Goal: Task Accomplishment & Management: Manage account settings

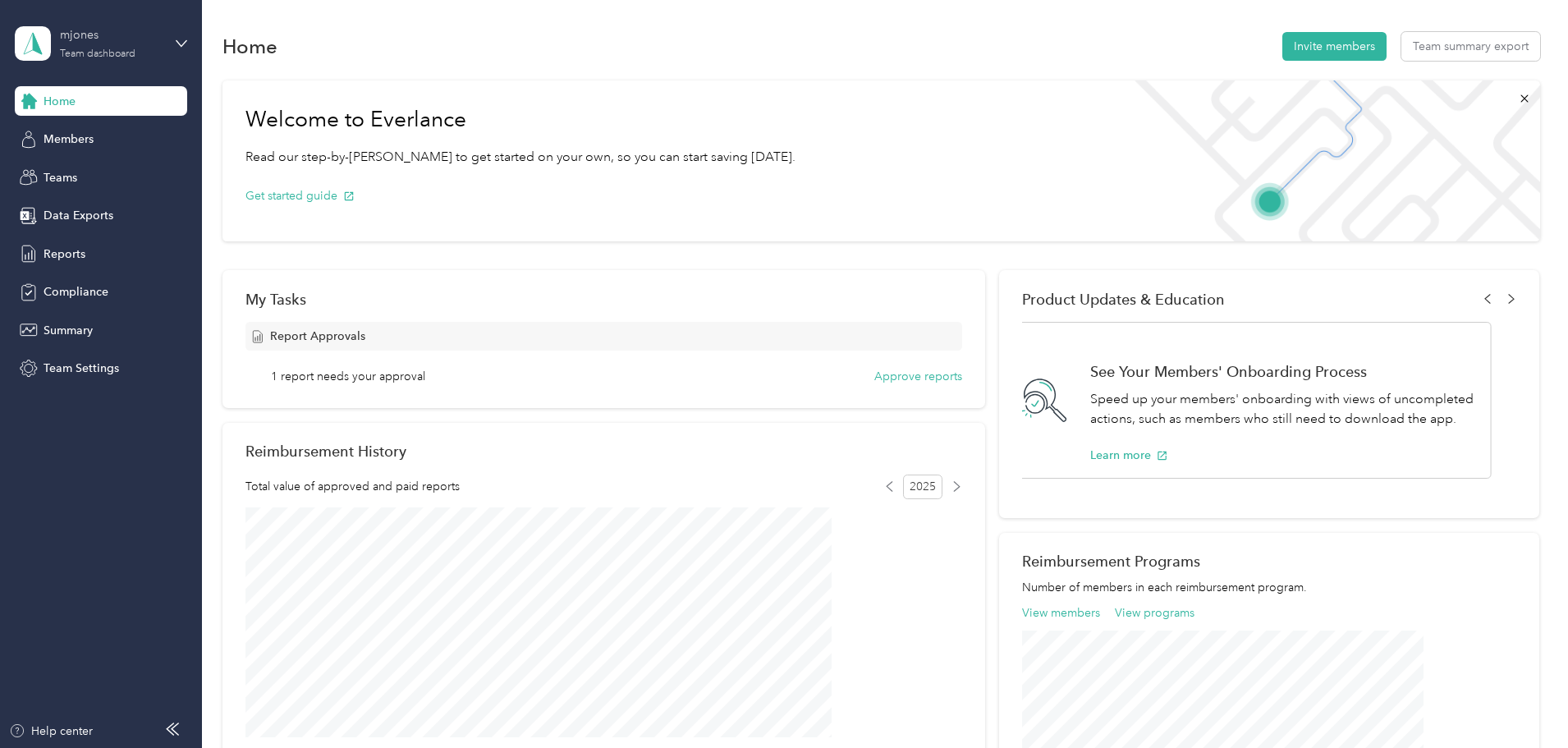
click at [116, 50] on div "Team dashboard" at bounding box center [97, 54] width 76 height 10
click at [101, 162] on div "Personal dashboard" at bounding box center [188, 172] width 323 height 29
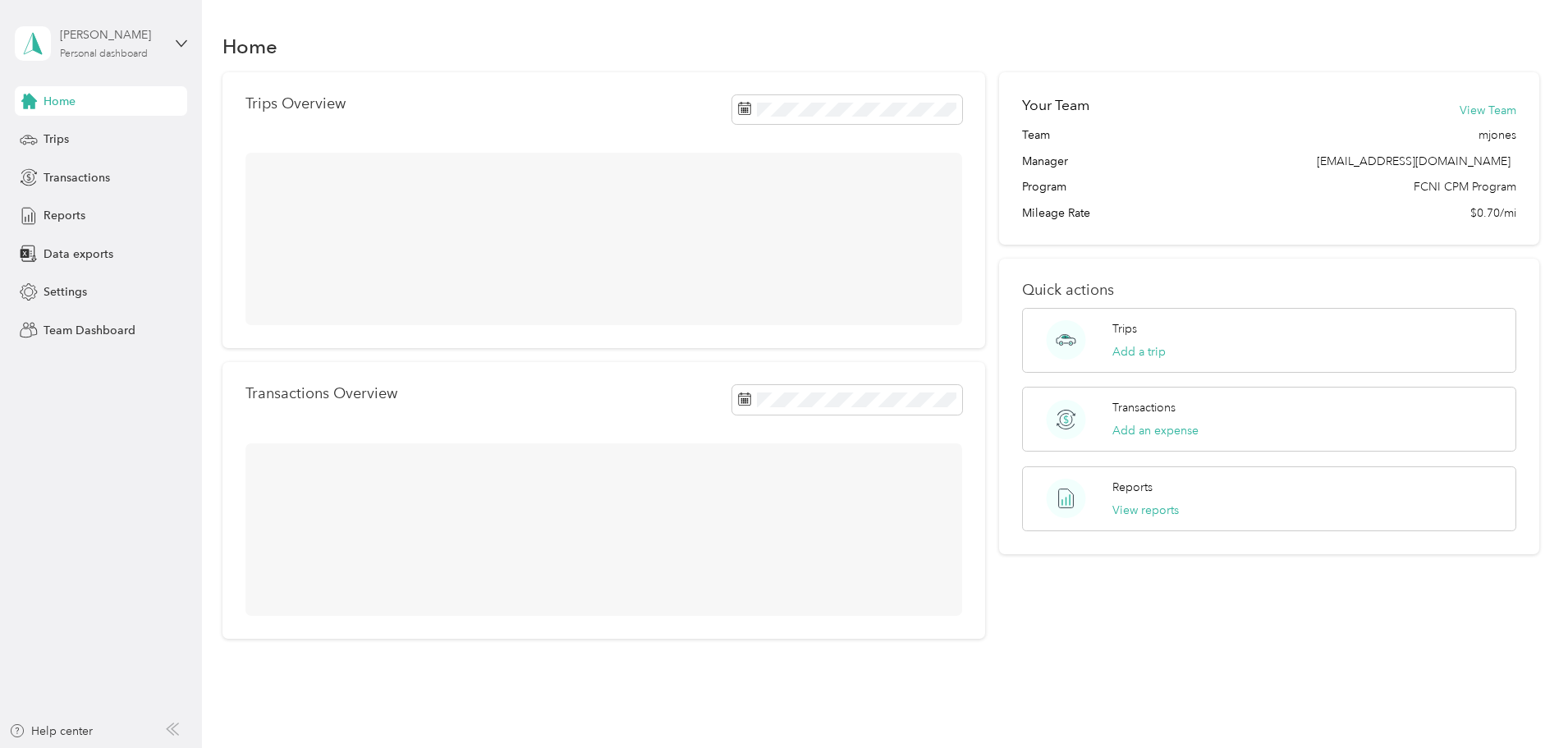
click at [120, 33] on div "[PERSON_NAME]" at bounding box center [111, 34] width 103 height 17
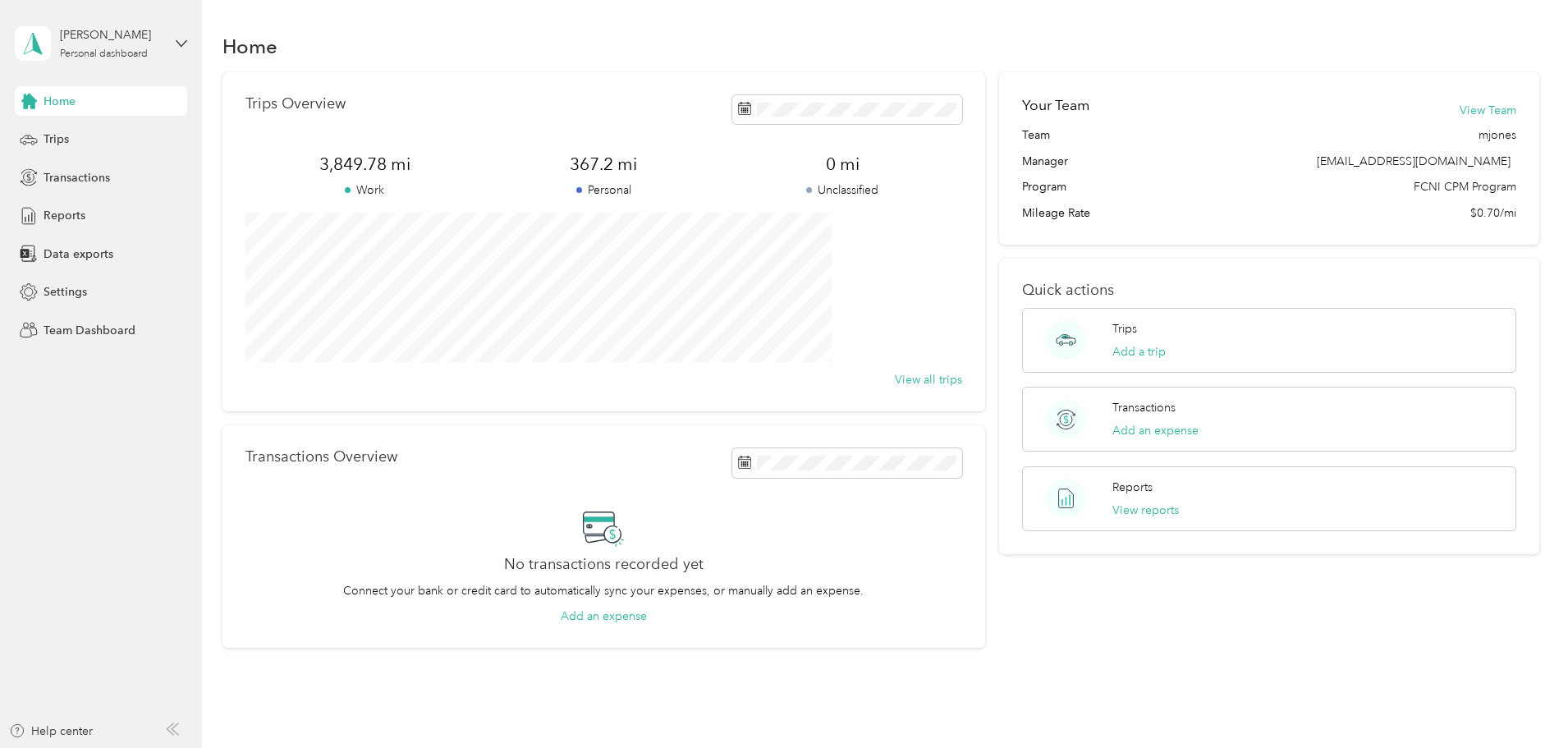
click at [103, 135] on div "Team dashboard" at bounding box center [73, 134] width 88 height 17
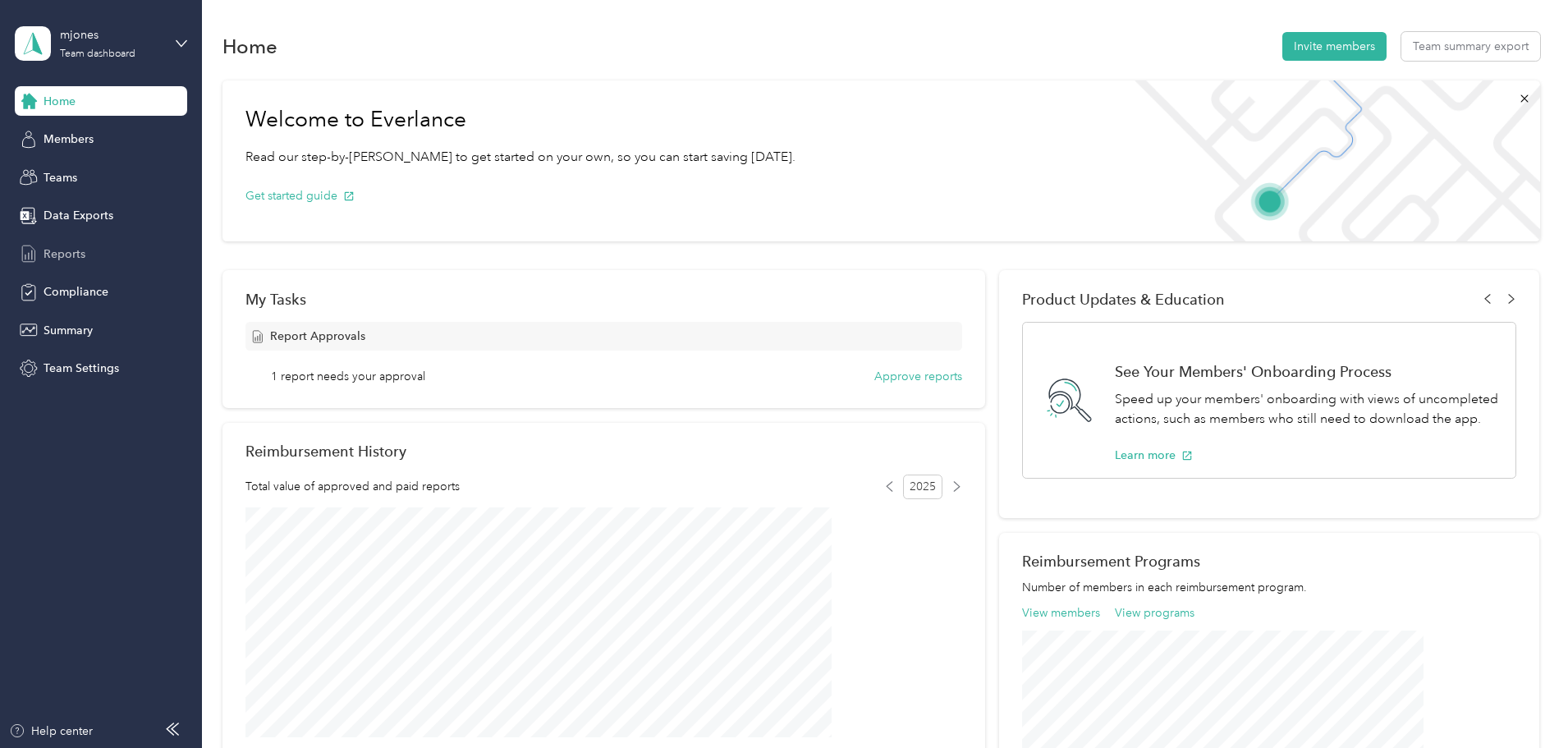
click at [69, 252] on span "Reports" at bounding box center [64, 254] width 42 height 17
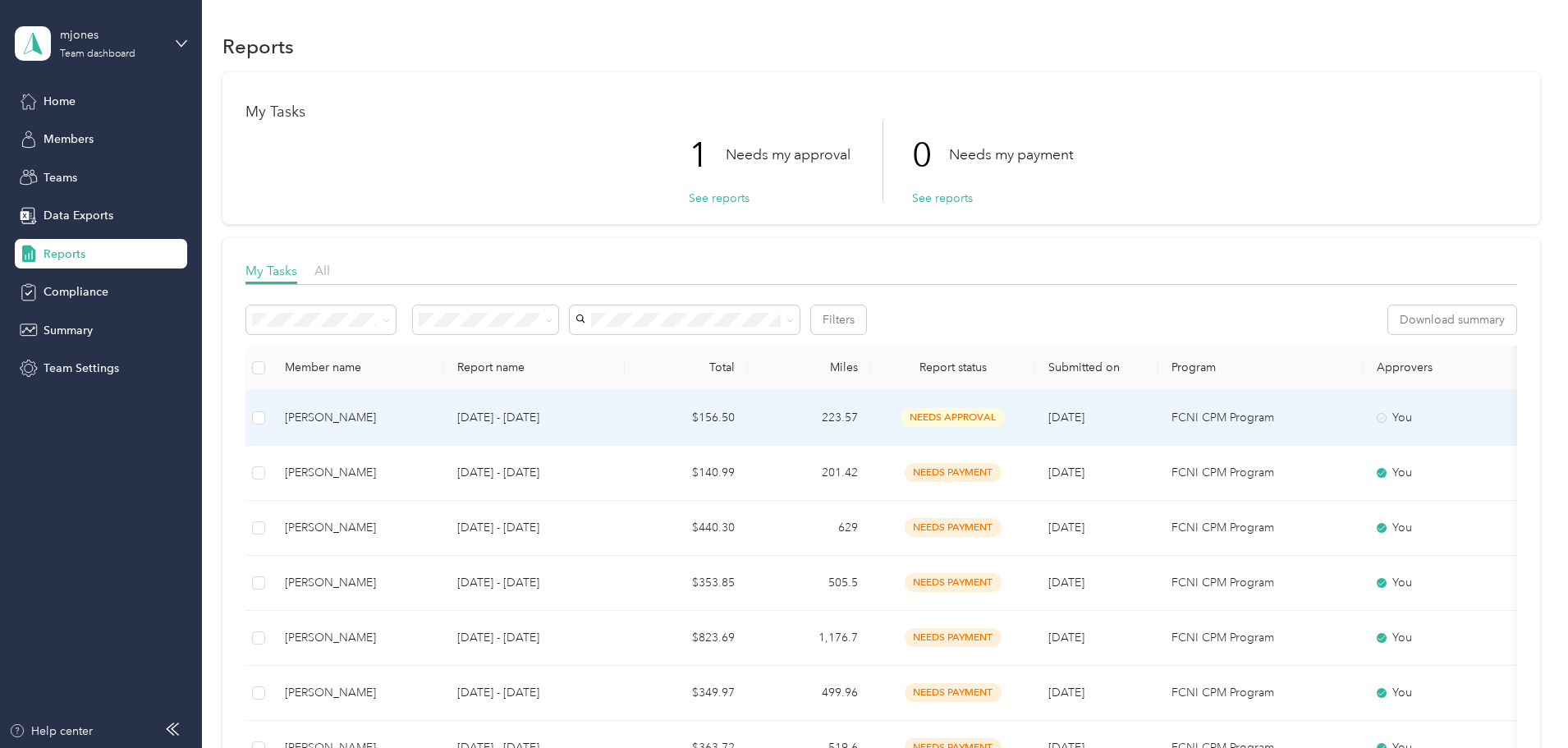
click at [748, 407] on td "$156.50" at bounding box center [686, 418] width 123 height 55
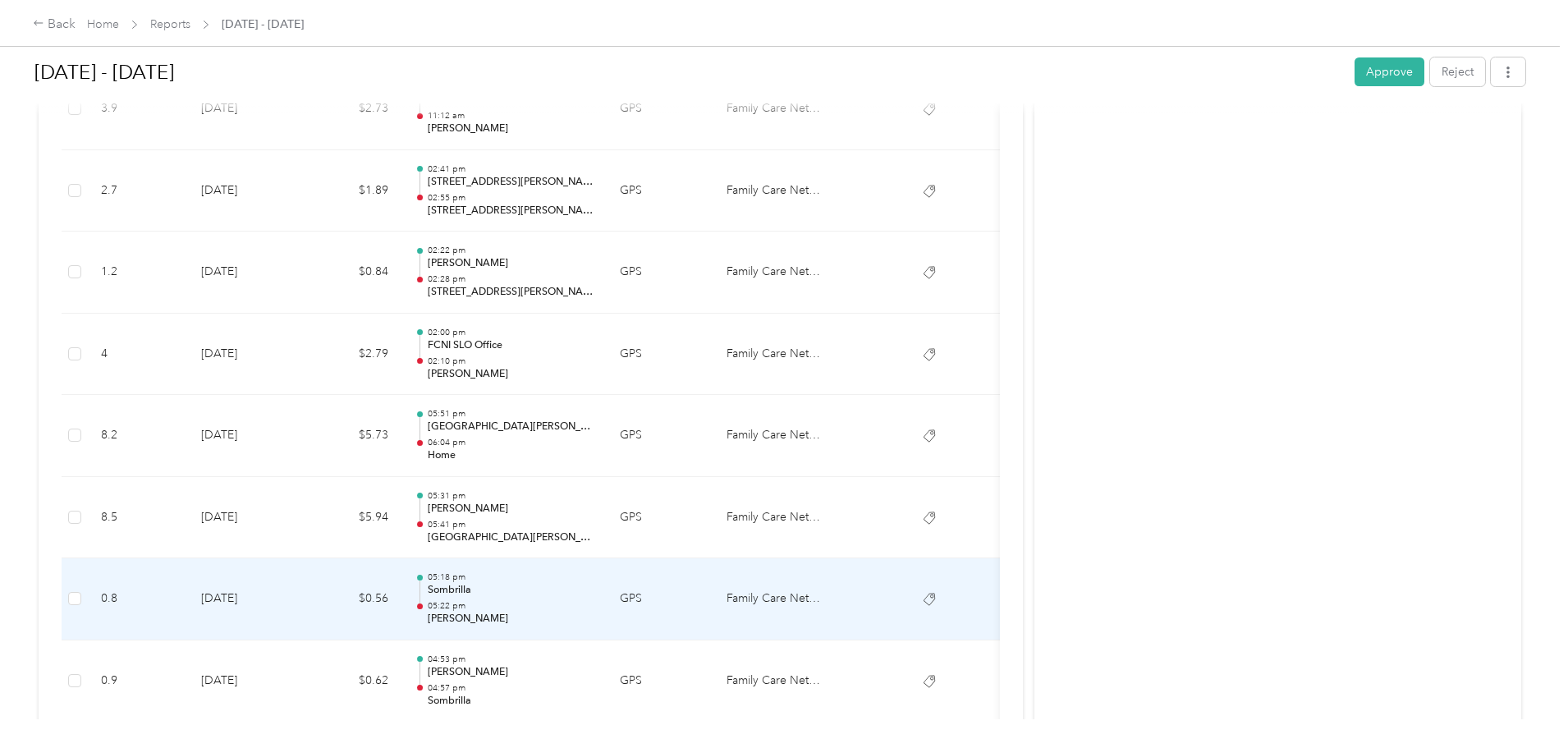
scroll to position [2701, 0]
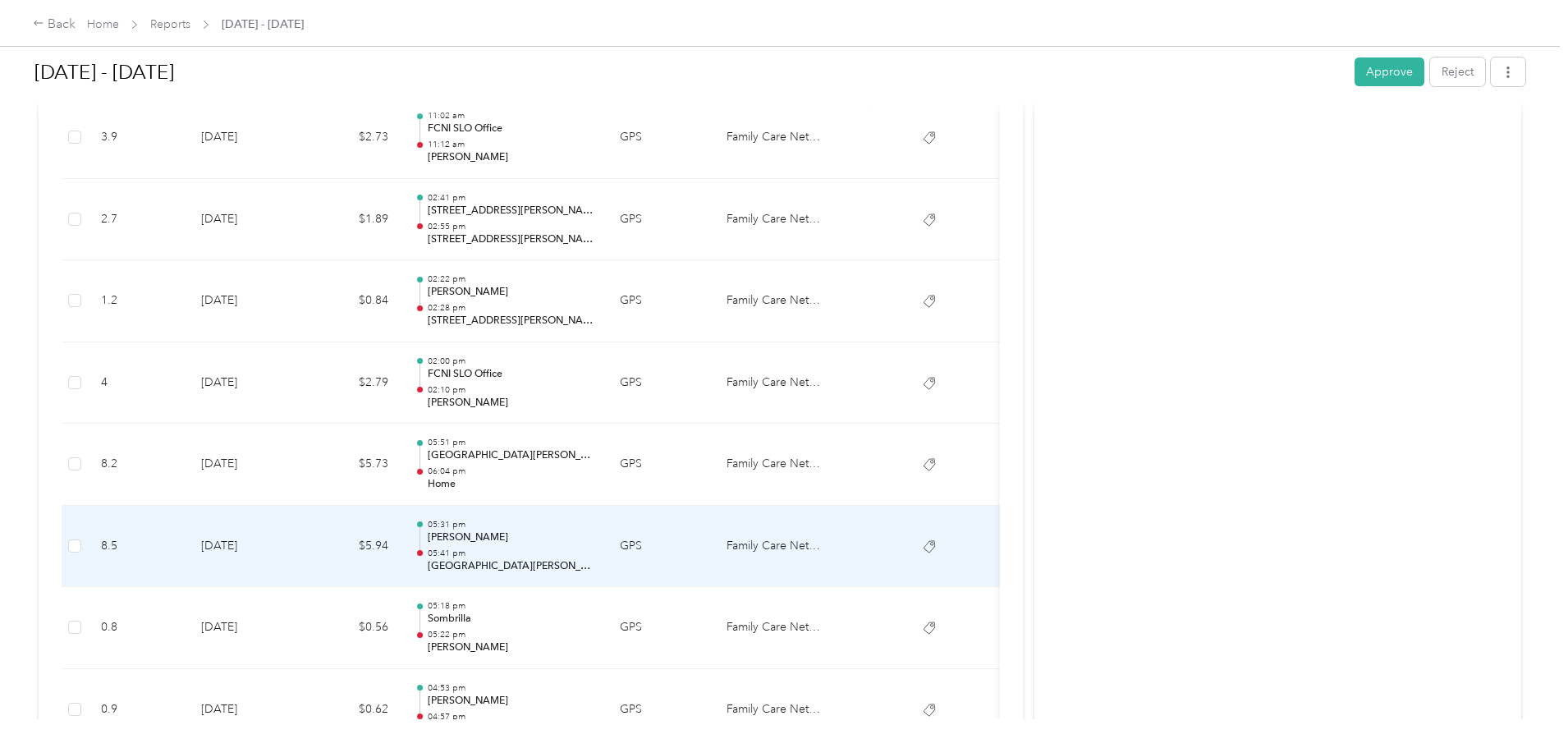
click at [401, 536] on td "$5.94" at bounding box center [352, 546] width 98 height 82
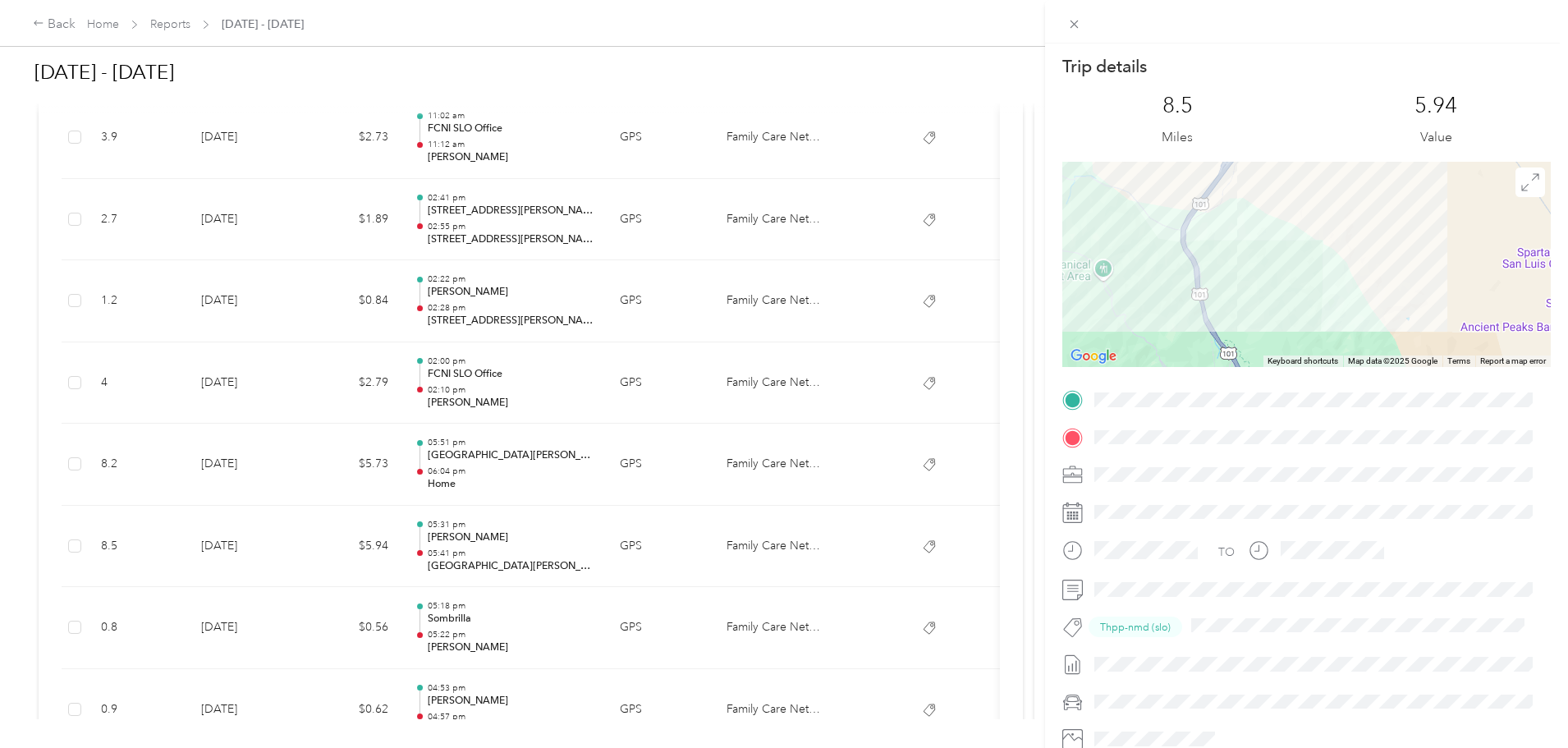
drag, startPoint x: 1256, startPoint y: 210, endPoint x: 1257, endPoint y: 276, distance: 66.0
click at [1257, 276] on div at bounding box center [1305, 263] width 488 height 205
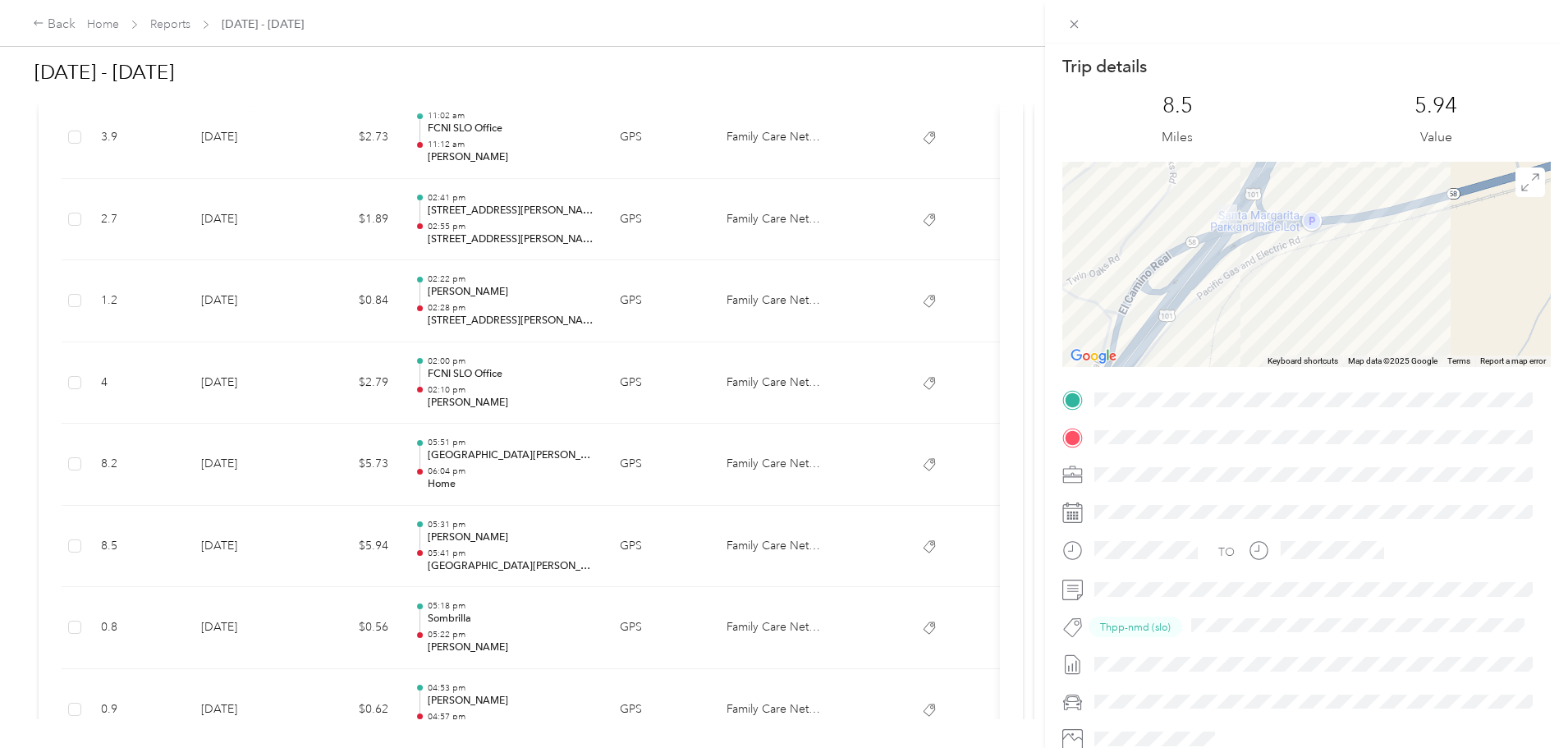
click at [667, 478] on div "Trip details This trip cannot be edited because it is either under review, appr…" at bounding box center [784, 374] width 1568 height 748
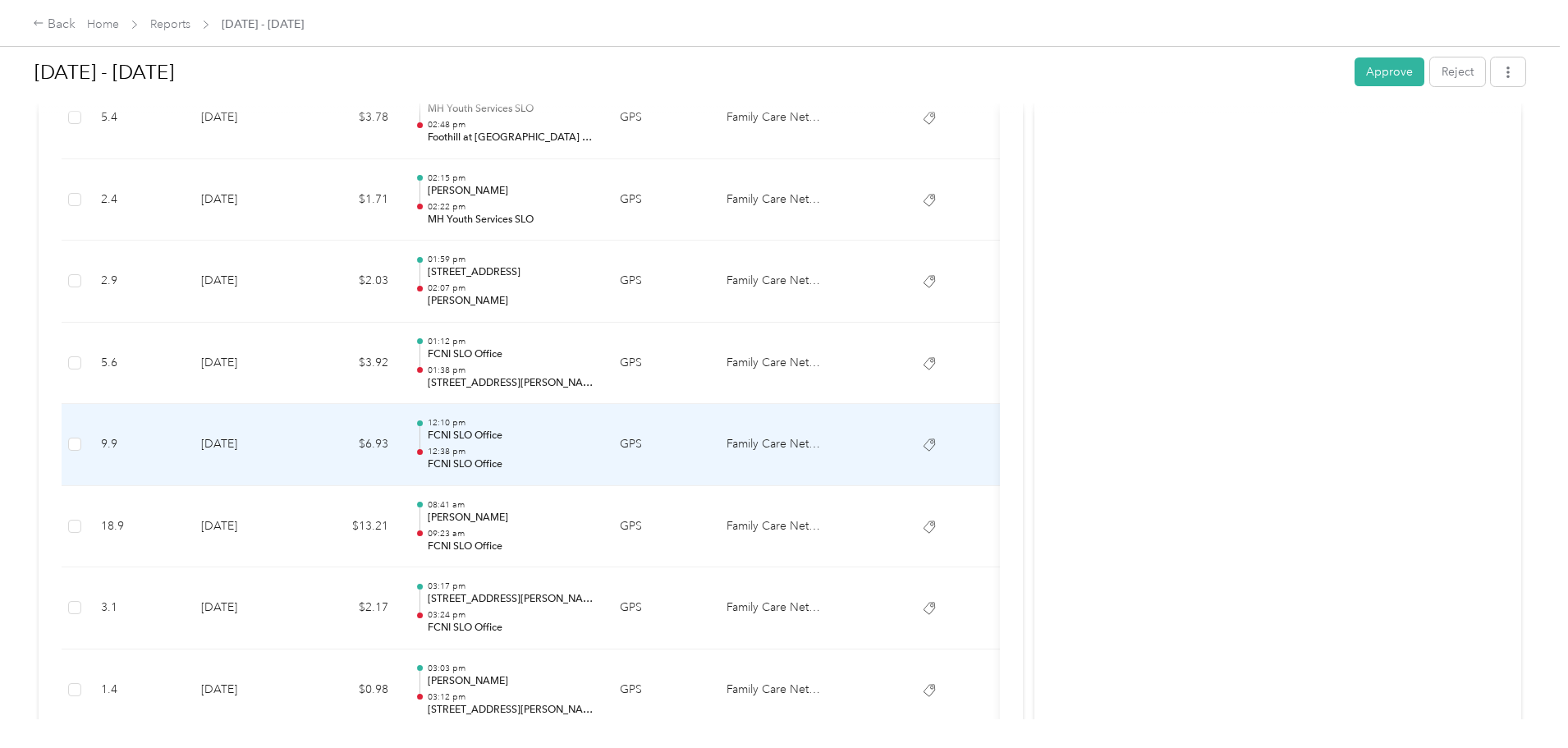
scroll to position [895, 0]
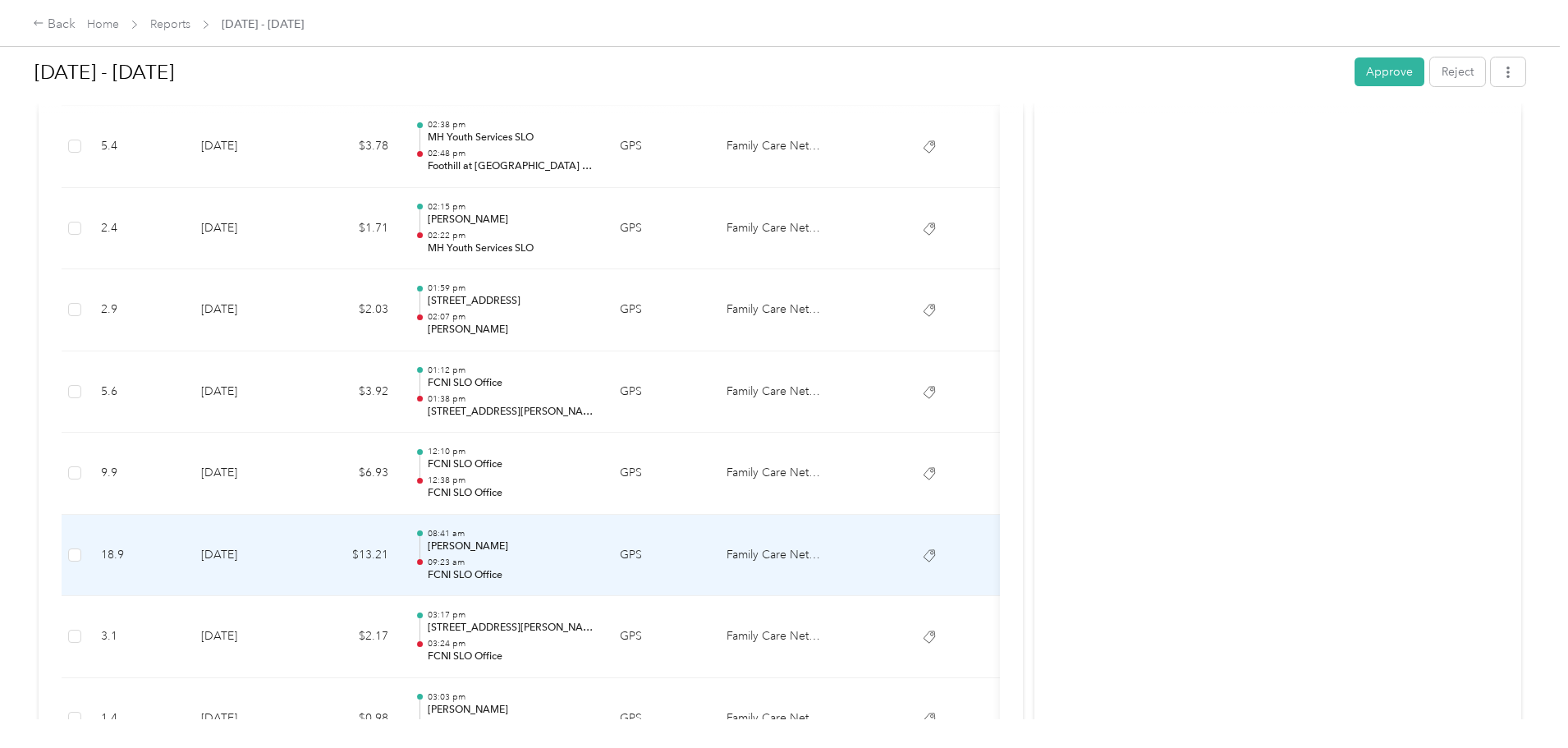
click at [594, 557] on p "09:23 am" at bounding box center [511, 562] width 166 height 12
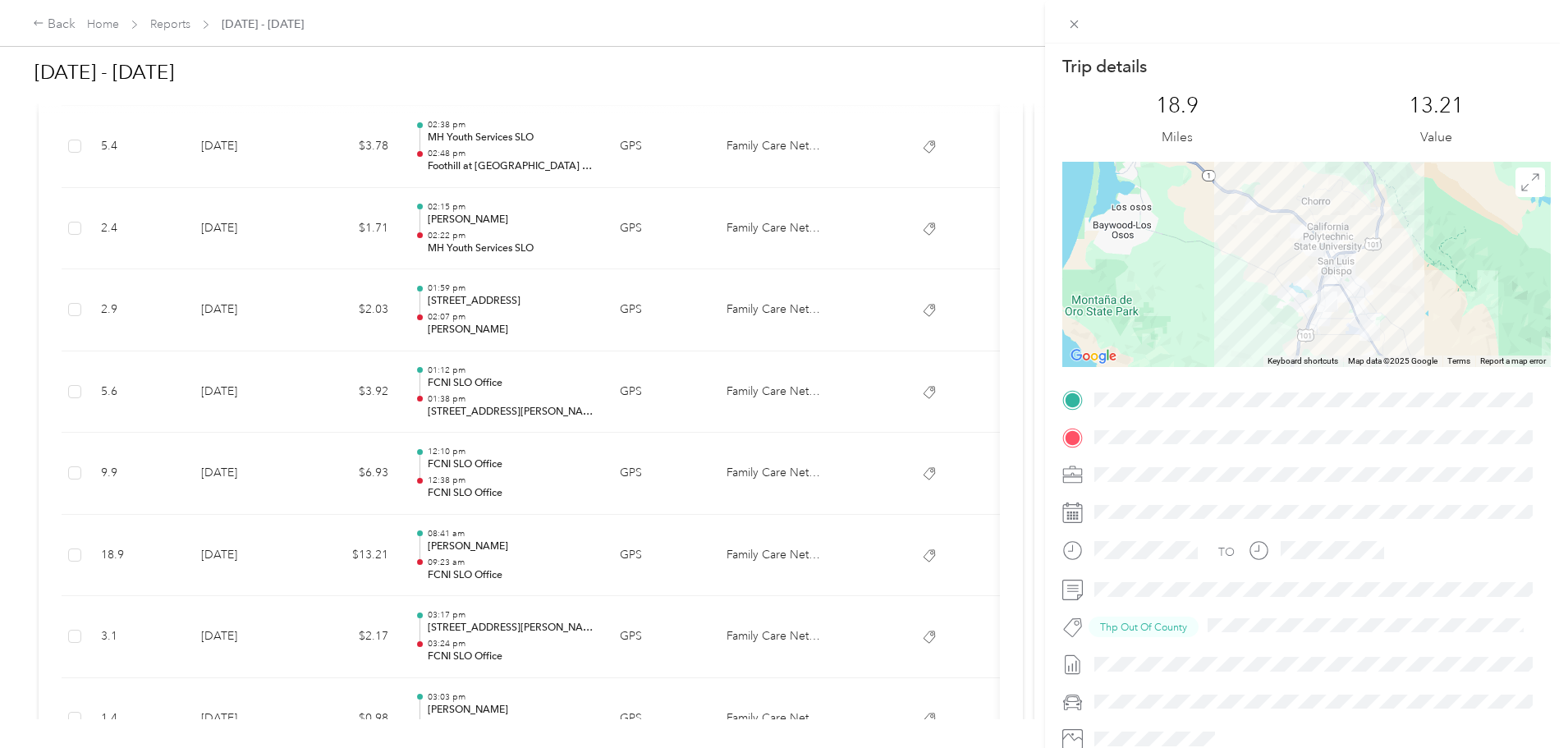
click at [710, 450] on div "Trip details This trip cannot be edited because it is either under review, appr…" at bounding box center [784, 374] width 1568 height 748
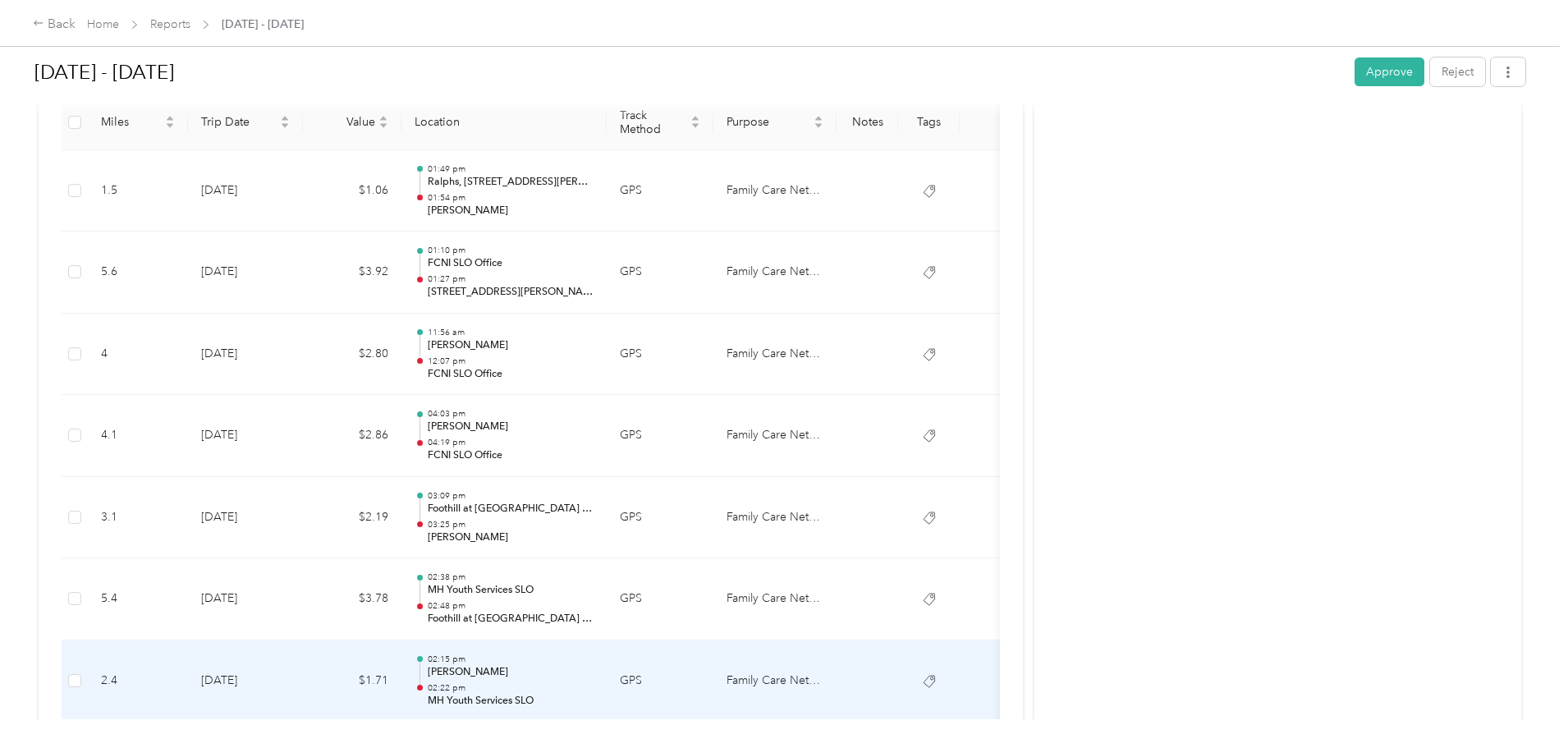
scroll to position [402, 0]
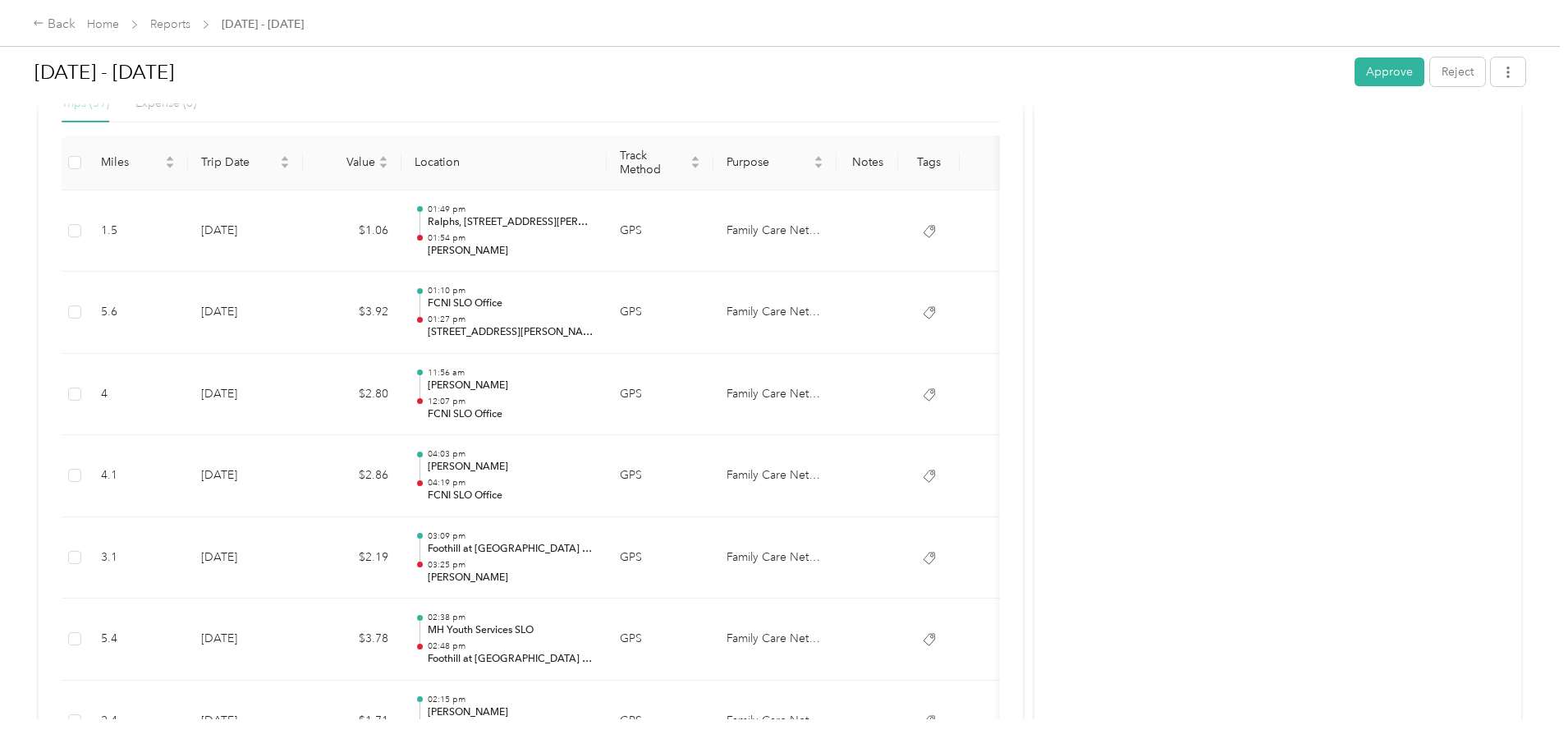
click at [1246, 88] on div "[DATE] - [DATE] Approve Reject" at bounding box center [779, 75] width 1490 height 49
click at [1354, 77] on button "Approve" at bounding box center [1388, 72] width 69 height 29
click at [76, 22] on div "Back" at bounding box center [53, 24] width 42 height 20
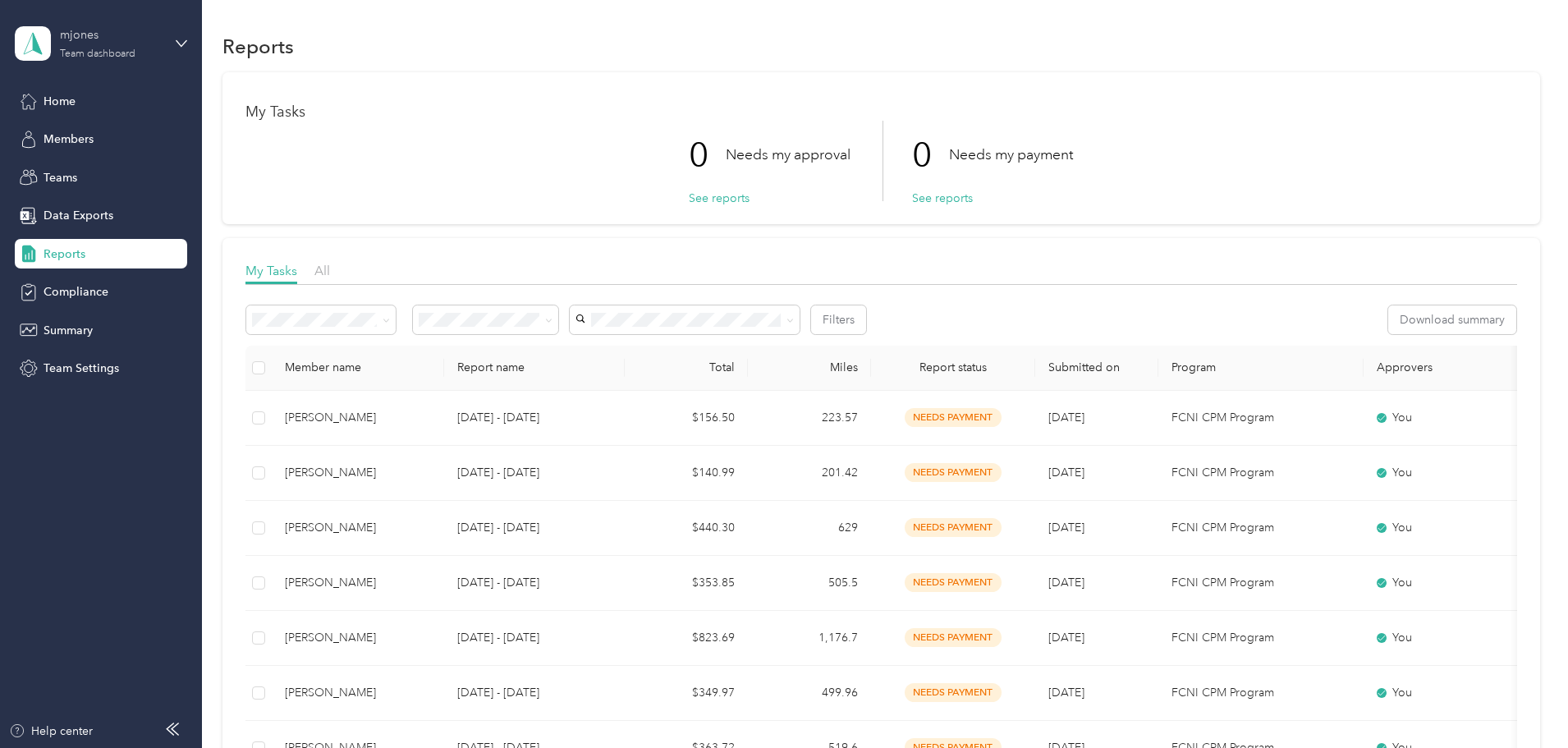
click at [138, 44] on div "mjones Team dashboard" at bounding box center [111, 42] width 103 height 32
click at [100, 172] on div "Personal dashboard" at bounding box center [81, 171] width 104 height 17
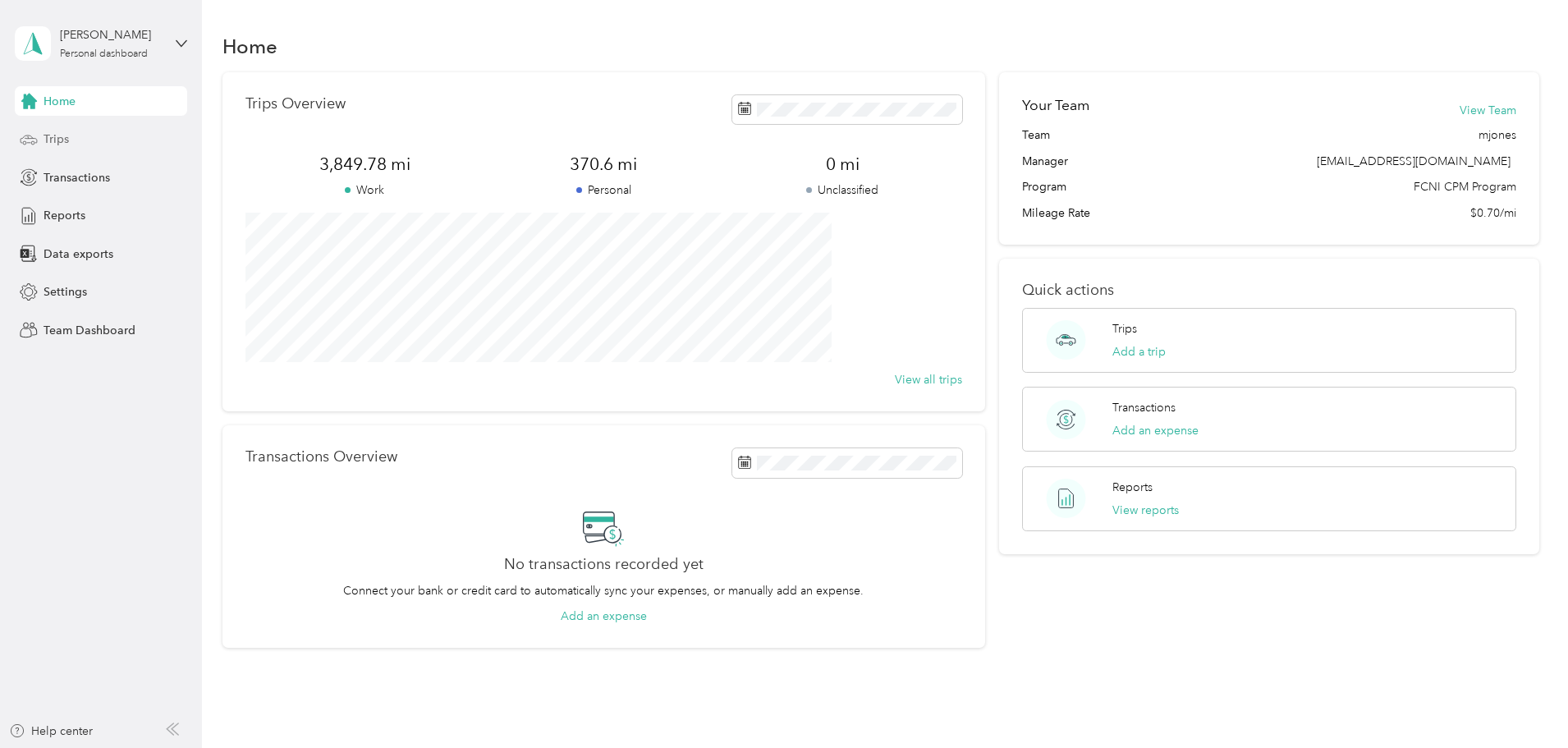
click at [61, 133] on span "Trips" at bounding box center [56, 139] width 25 height 17
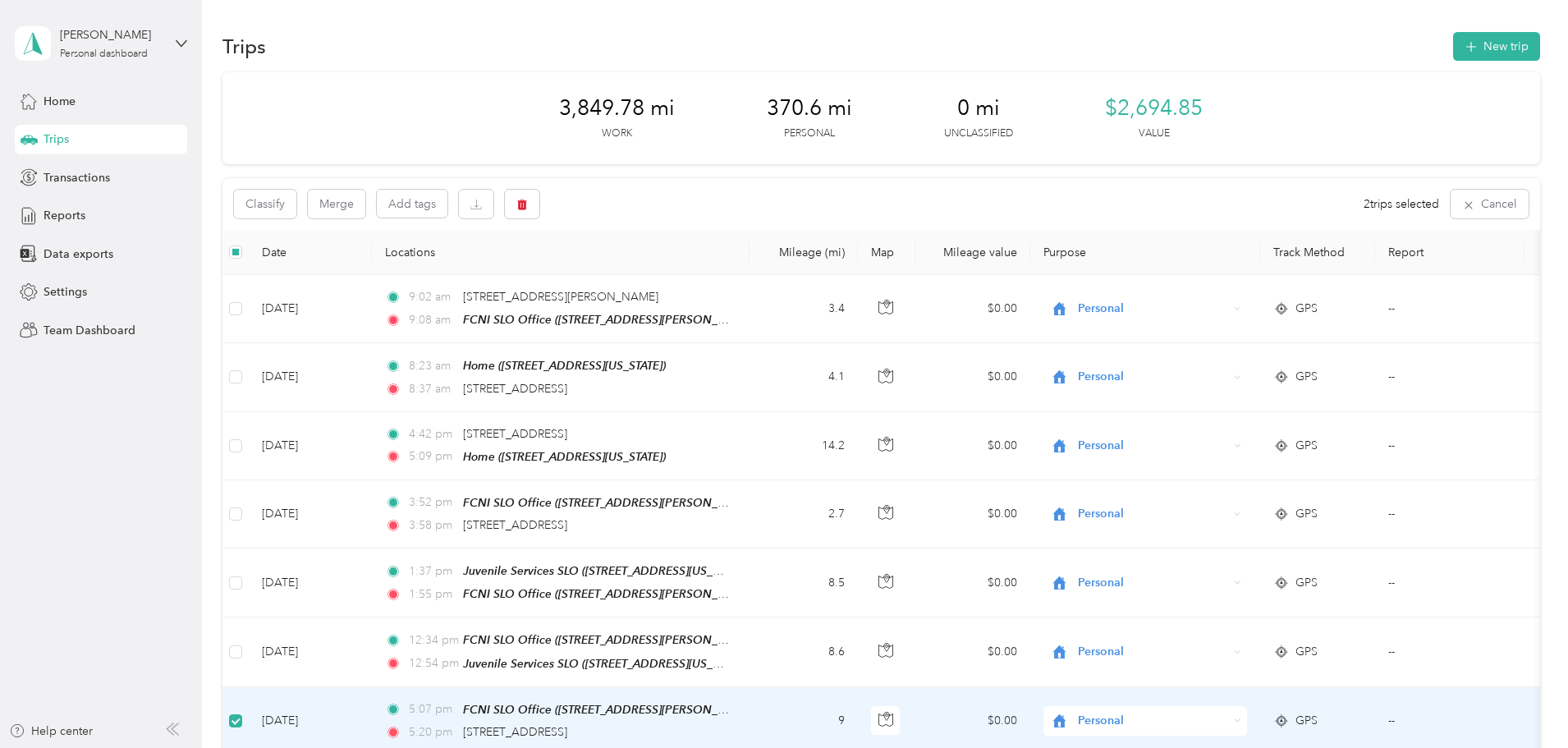
scroll to position [82, 0]
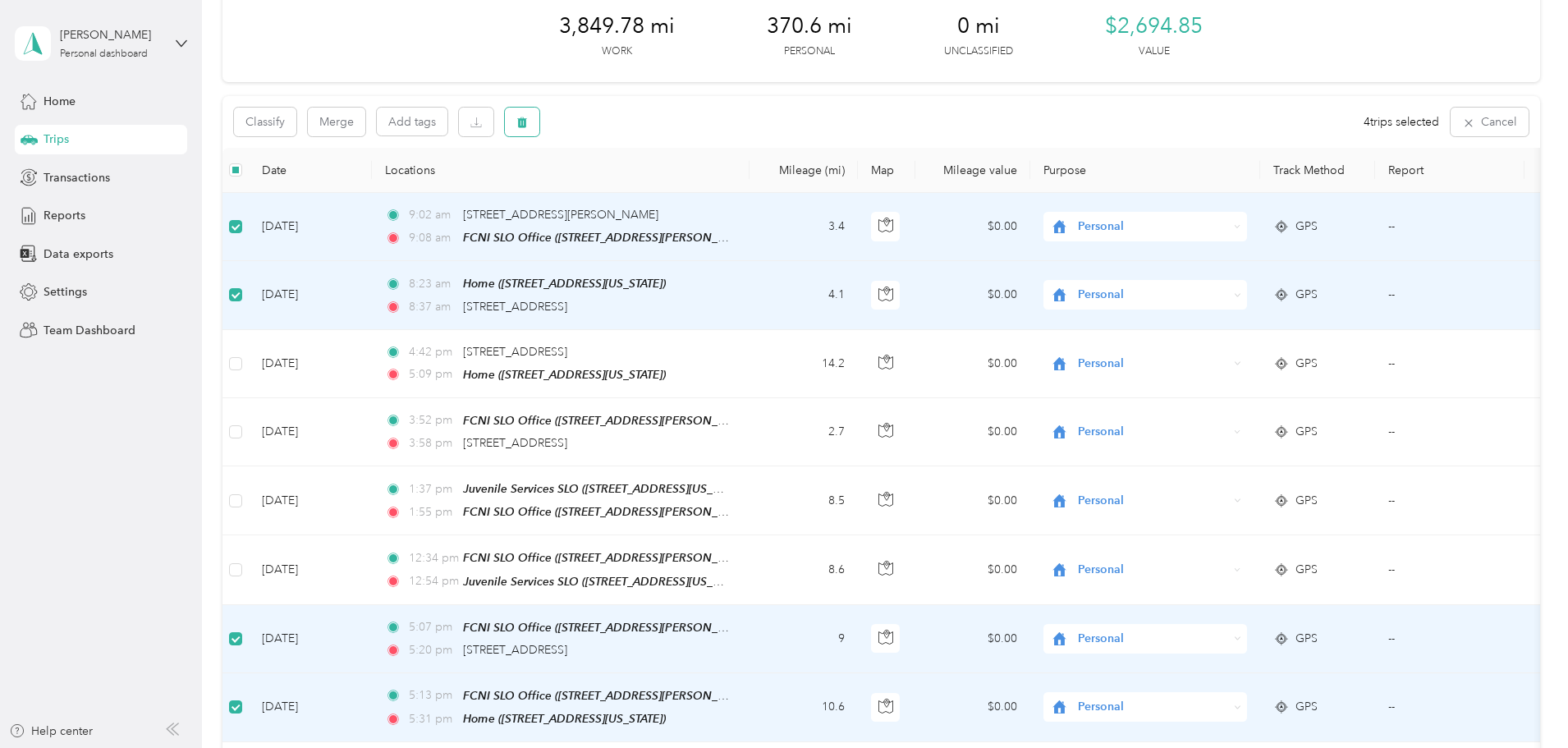
click at [540, 118] on button "button" at bounding box center [522, 122] width 34 height 29
click at [751, 190] on button "Yes" at bounding box center [753, 190] width 32 height 26
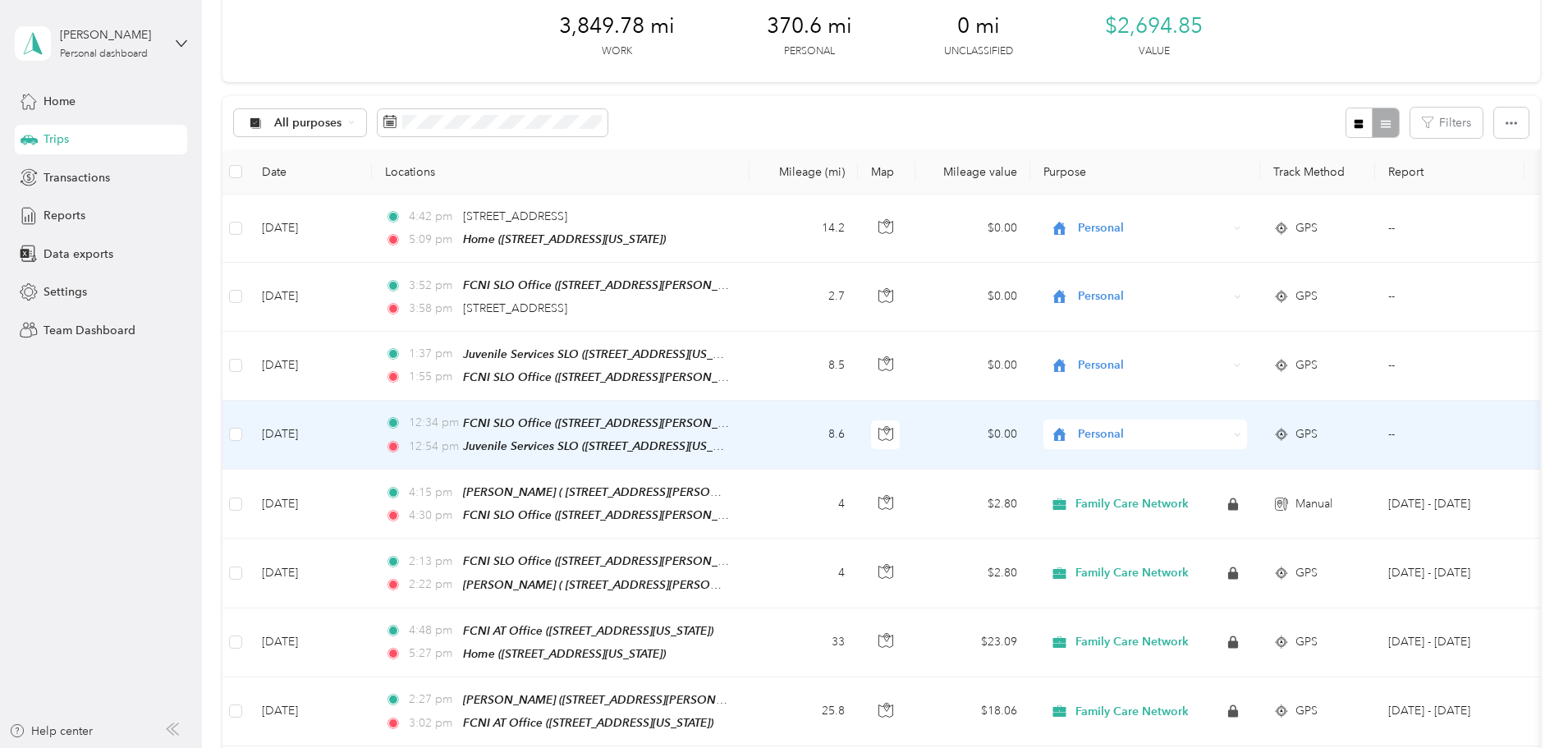
click at [1228, 432] on span "Personal" at bounding box center [1153, 434] width 150 height 18
click at [1259, 461] on span "Family Care Network" at bounding box center [1269, 460] width 152 height 17
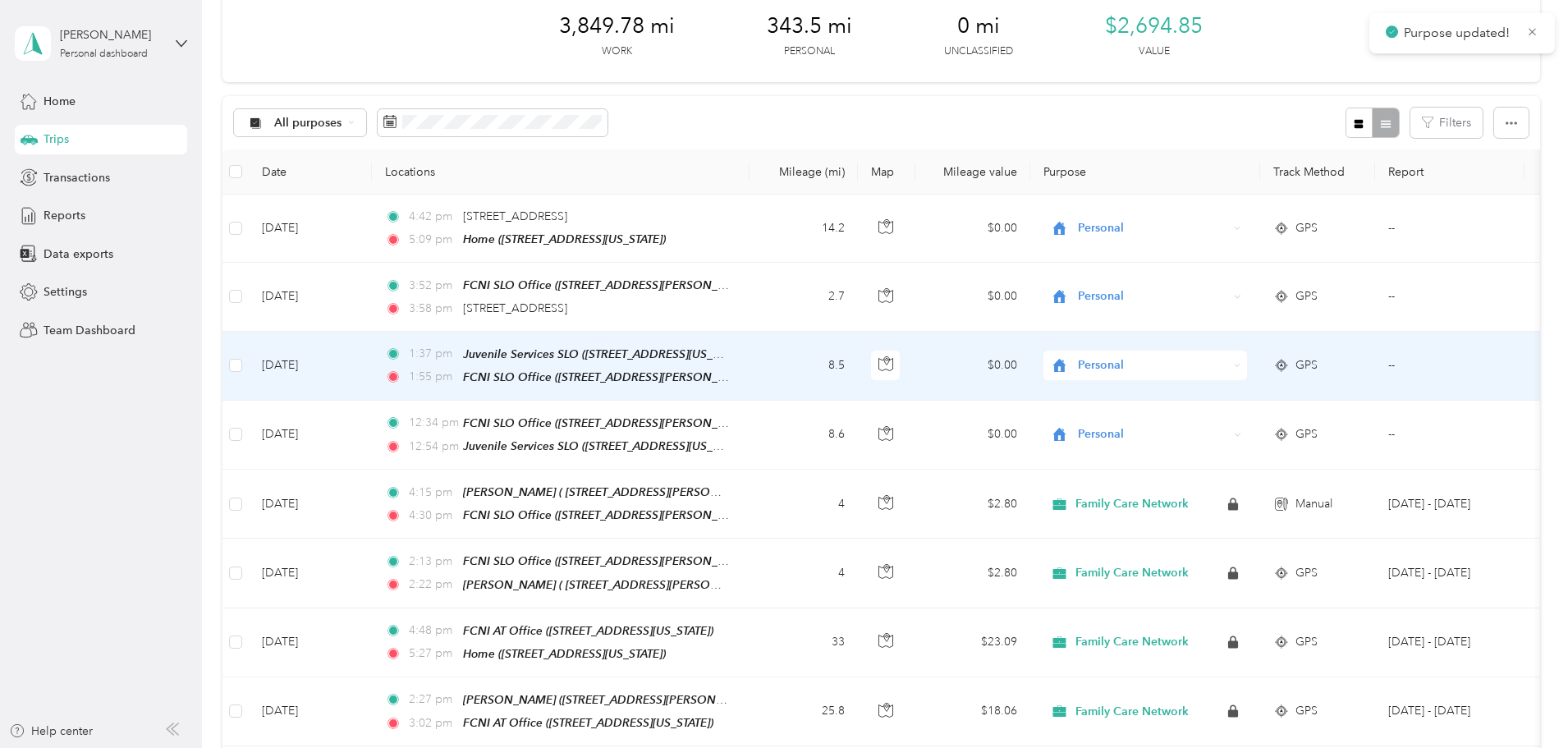
click at [1228, 356] on span "Personal" at bounding box center [1153, 365] width 150 height 18
click at [1234, 393] on span "Family Care Network" at bounding box center [1269, 393] width 152 height 17
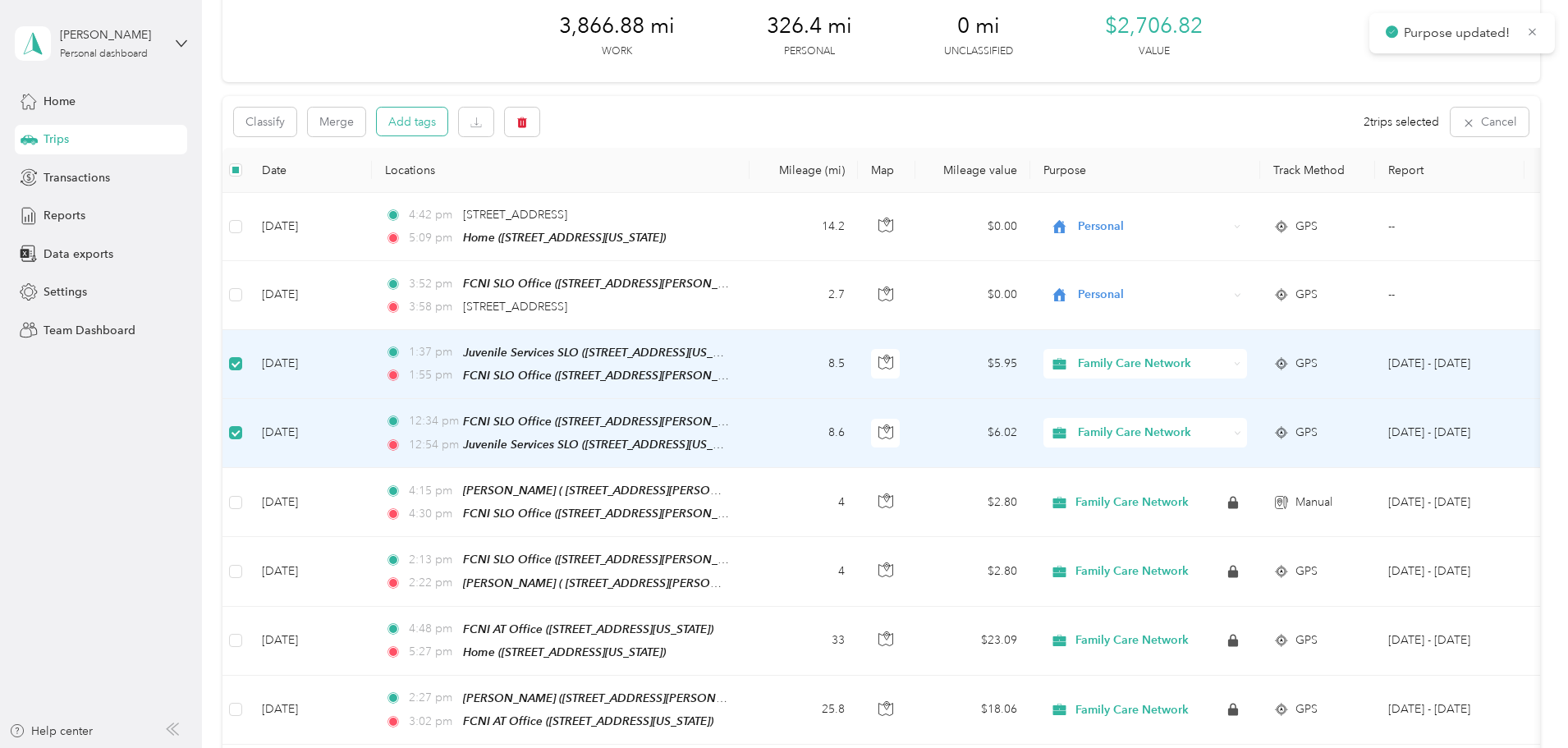
click at [447, 116] on button "Add tags" at bounding box center [412, 121] width 70 height 28
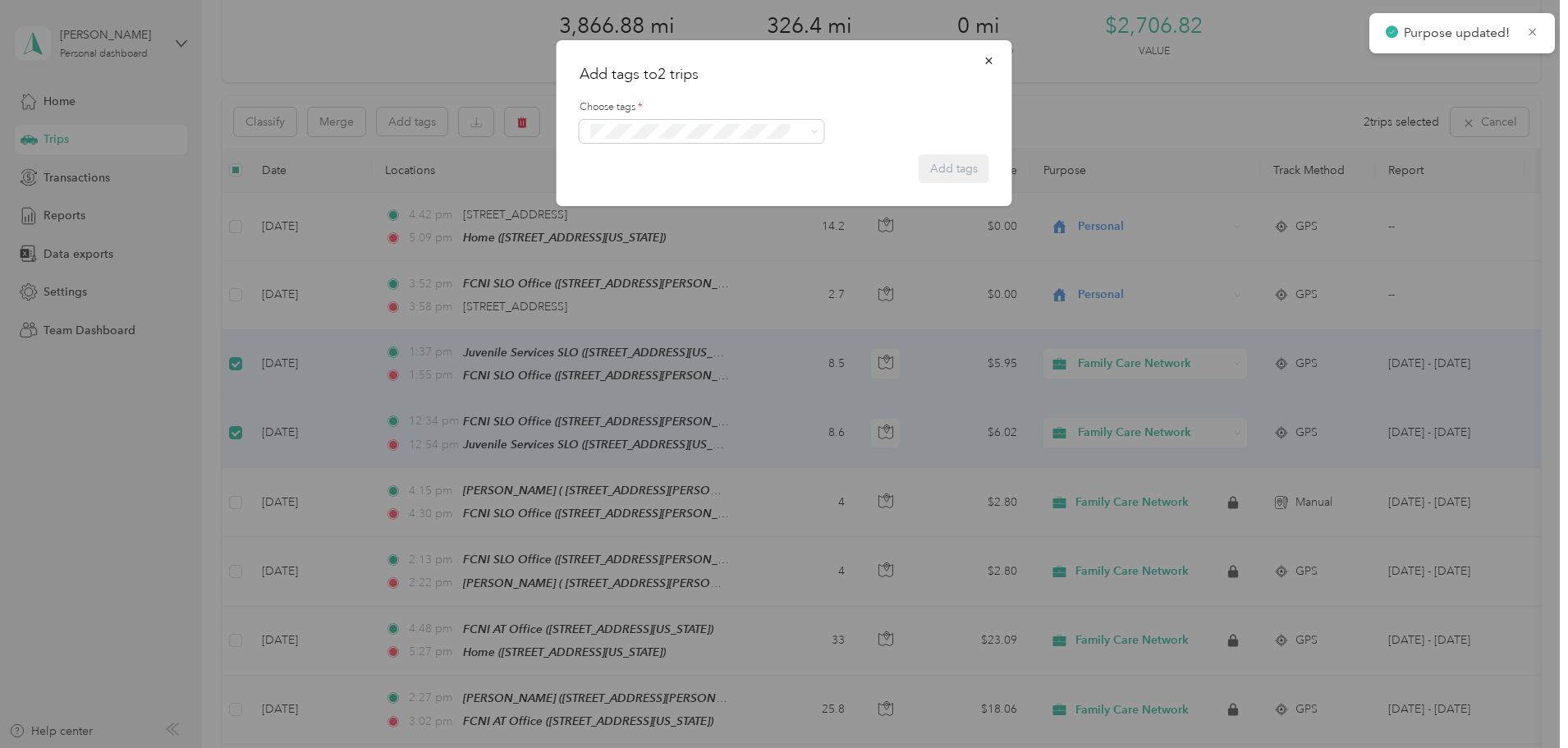
click at [648, 119] on div "Choose tags *" at bounding box center [784, 122] width 410 height 43
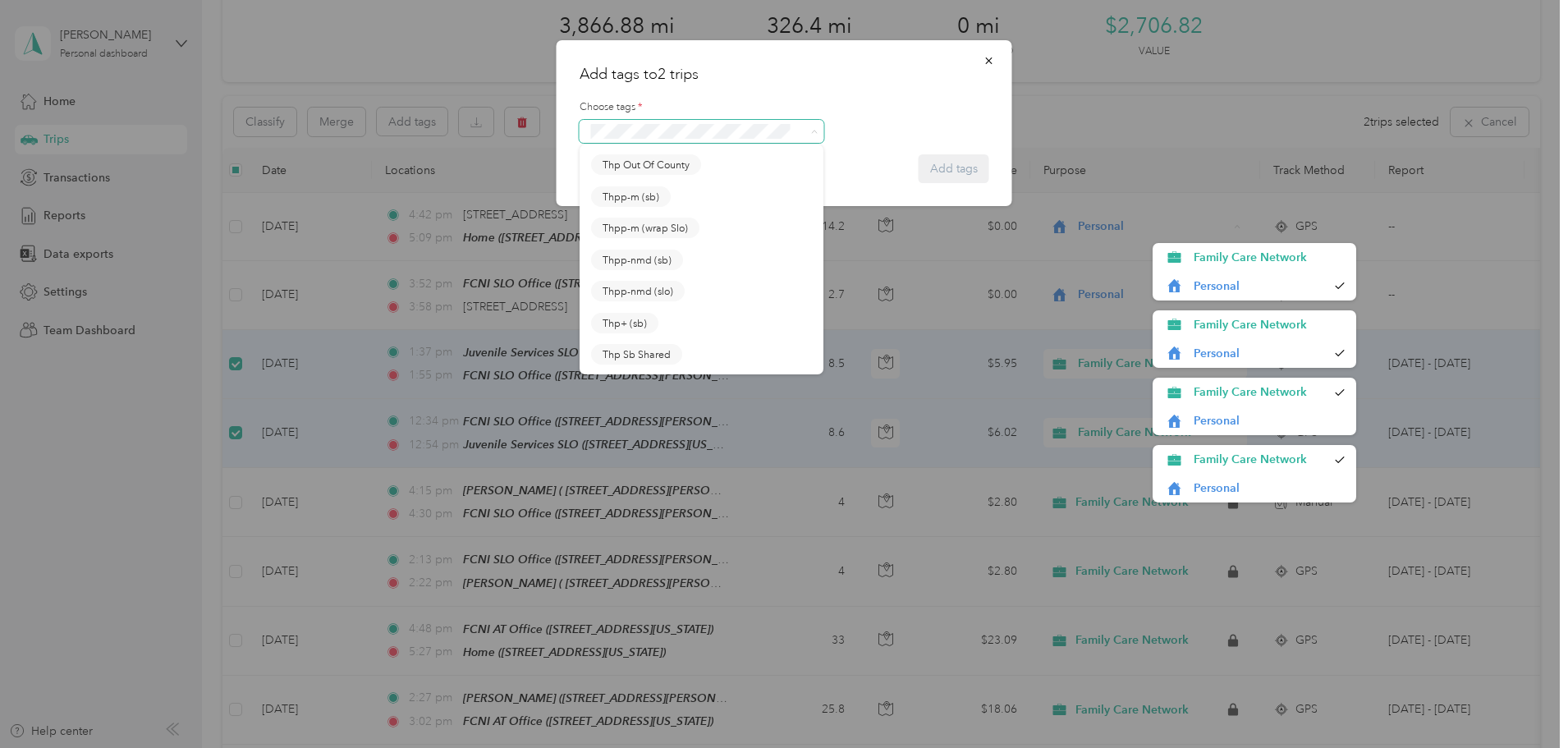
scroll to position [574, 0]
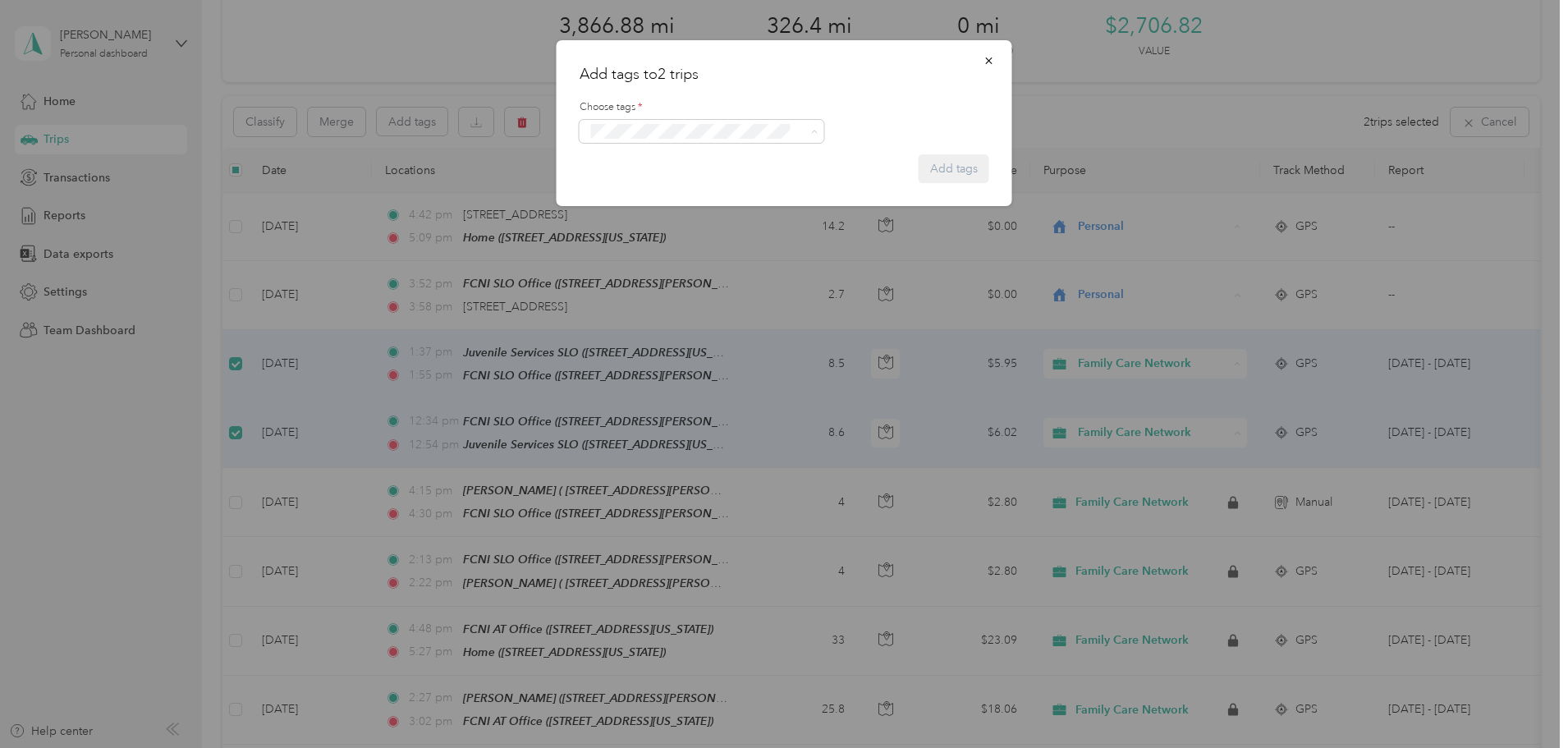
click at [646, 282] on button "Thpp-nmd (slo)" at bounding box center [638, 282] width 94 height 21
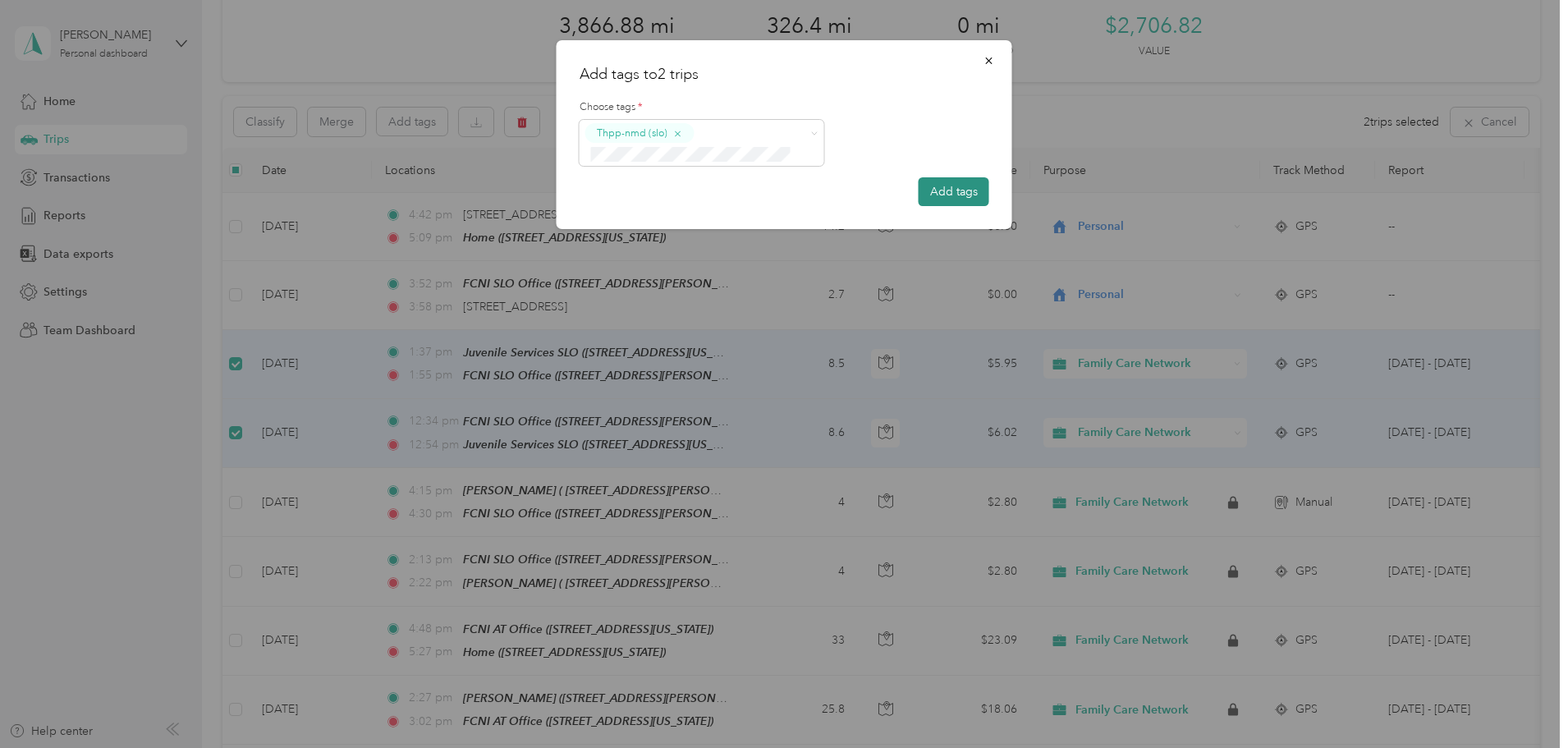
click at [971, 189] on button "Add tags" at bounding box center [954, 192] width 70 height 29
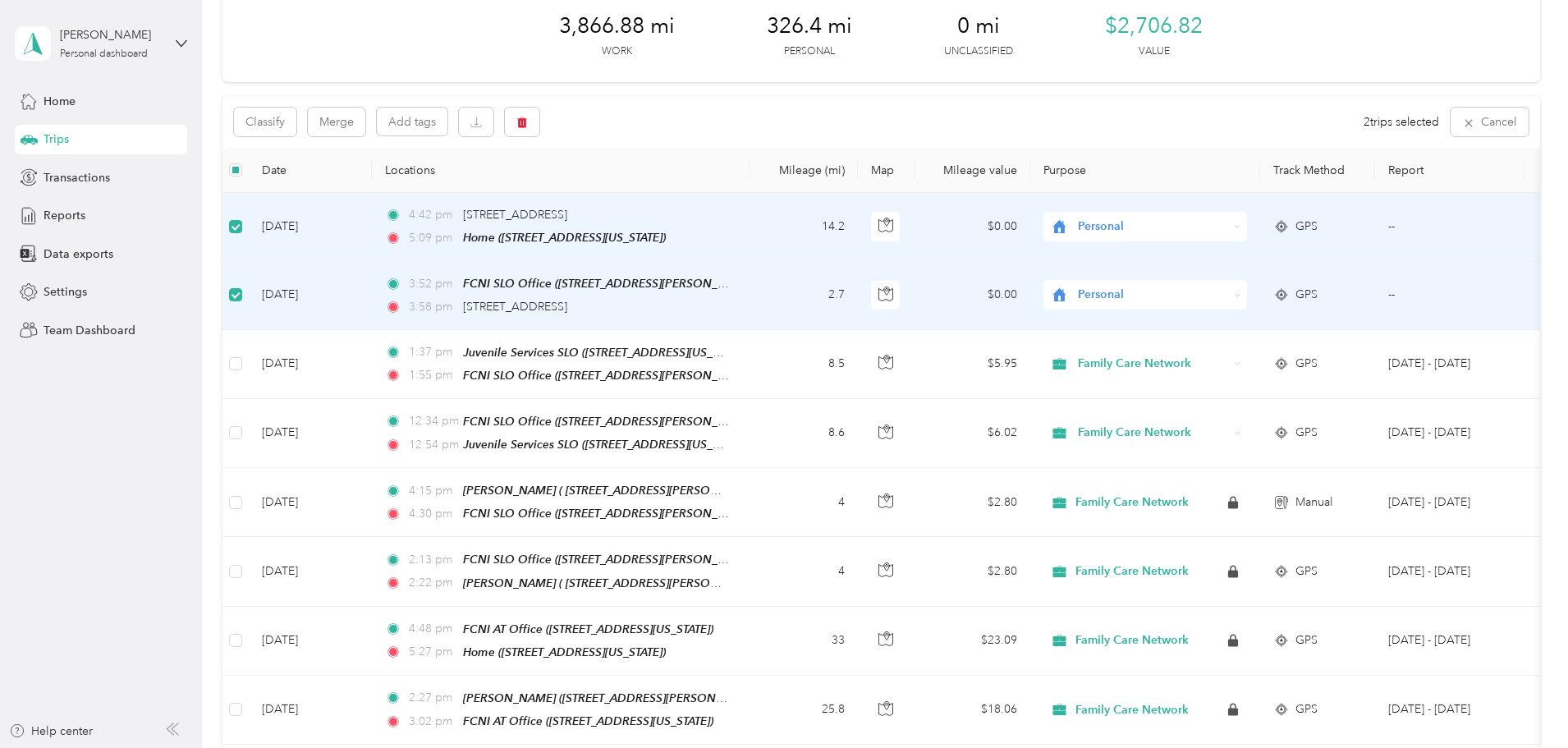
click at [1203, 219] on span "Personal" at bounding box center [1153, 226] width 150 height 18
click at [1215, 252] on span "Family Care Network" at bounding box center [1269, 257] width 152 height 17
click at [1204, 291] on span "Personal" at bounding box center [1153, 295] width 150 height 18
click at [1213, 318] on span "Family Care Network" at bounding box center [1269, 324] width 152 height 17
click at [447, 118] on button "Add tags" at bounding box center [412, 121] width 70 height 28
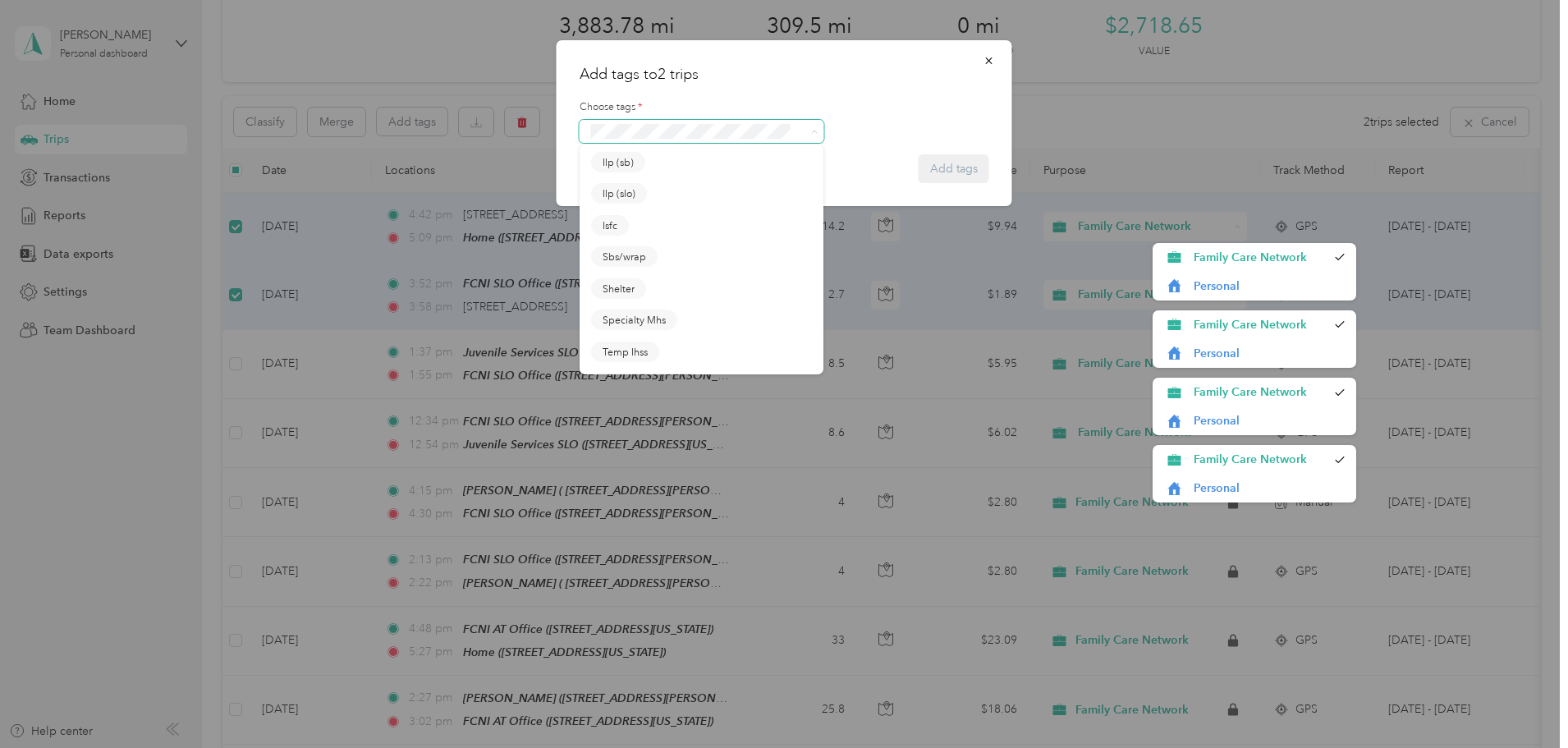
scroll to position [402, 0]
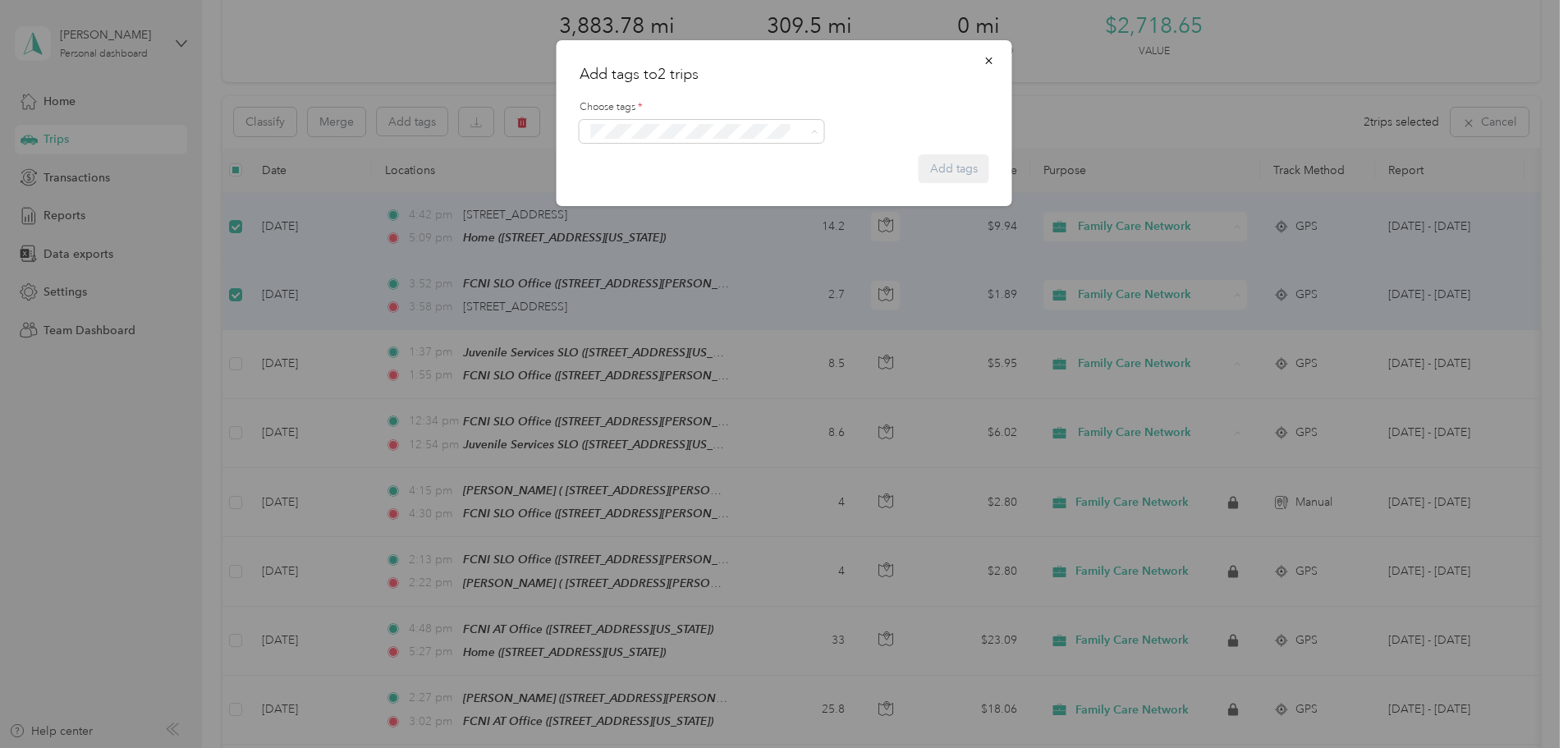
click at [642, 261] on span "Specialty Mhs" at bounding box center [634, 264] width 63 height 14
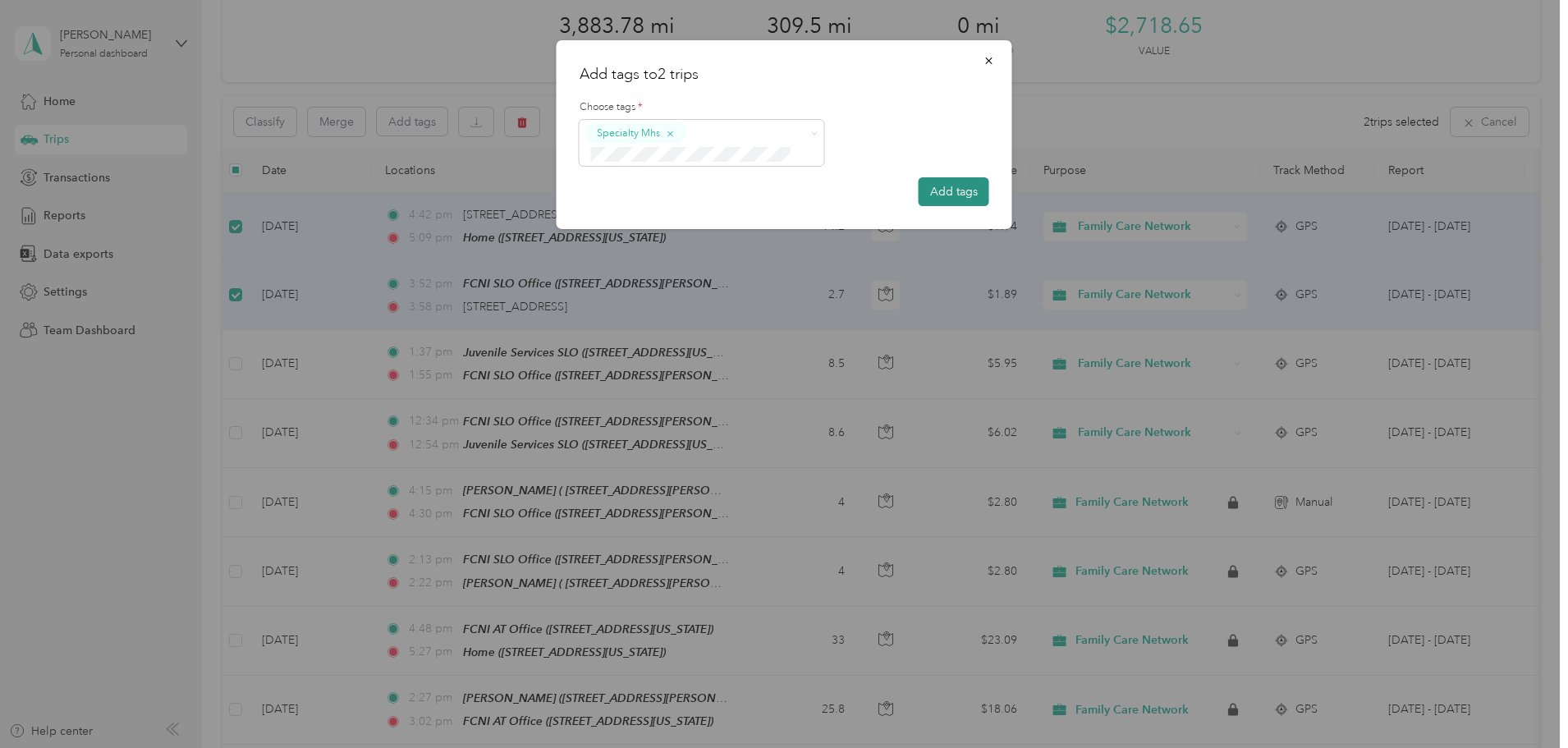
click at [943, 189] on button "Add tags" at bounding box center [954, 192] width 70 height 29
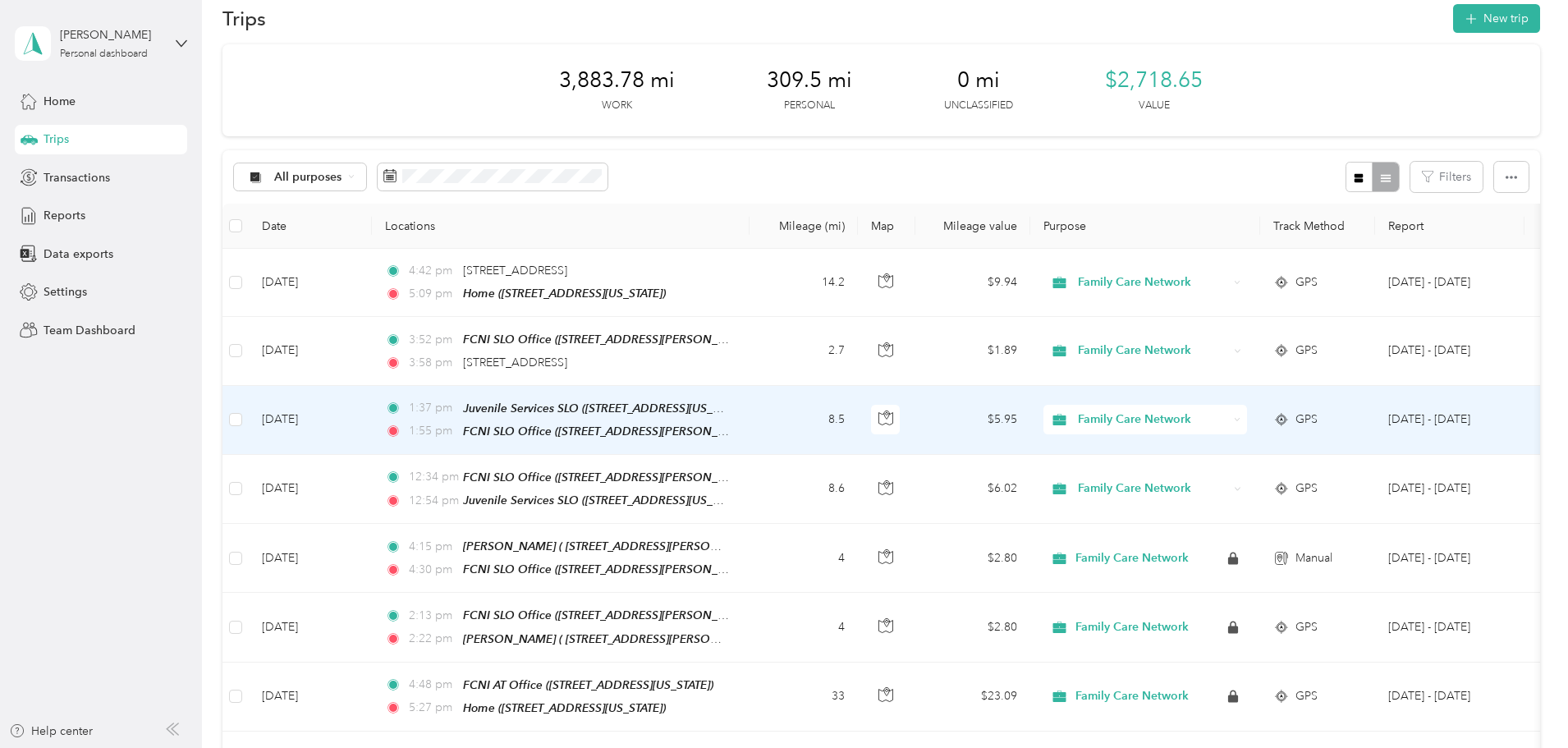
scroll to position [0, 0]
